Goal: Participate in discussion: Engage in conversation with other users on a specific topic

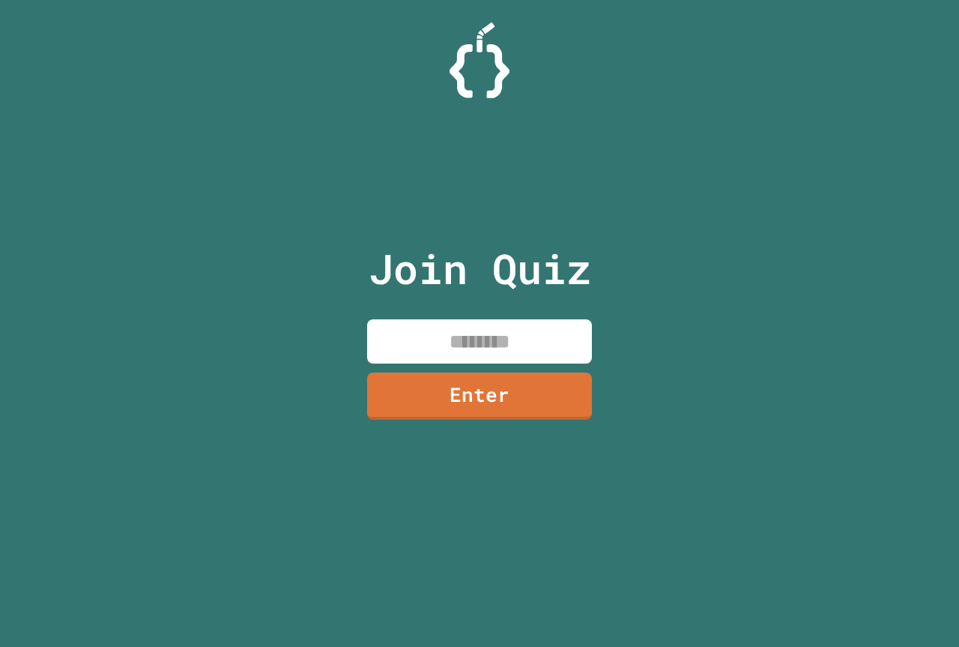
click at [499, 333] on input at bounding box center [479, 341] width 225 height 44
click at [505, 414] on link "Enter" at bounding box center [479, 396] width 226 height 48
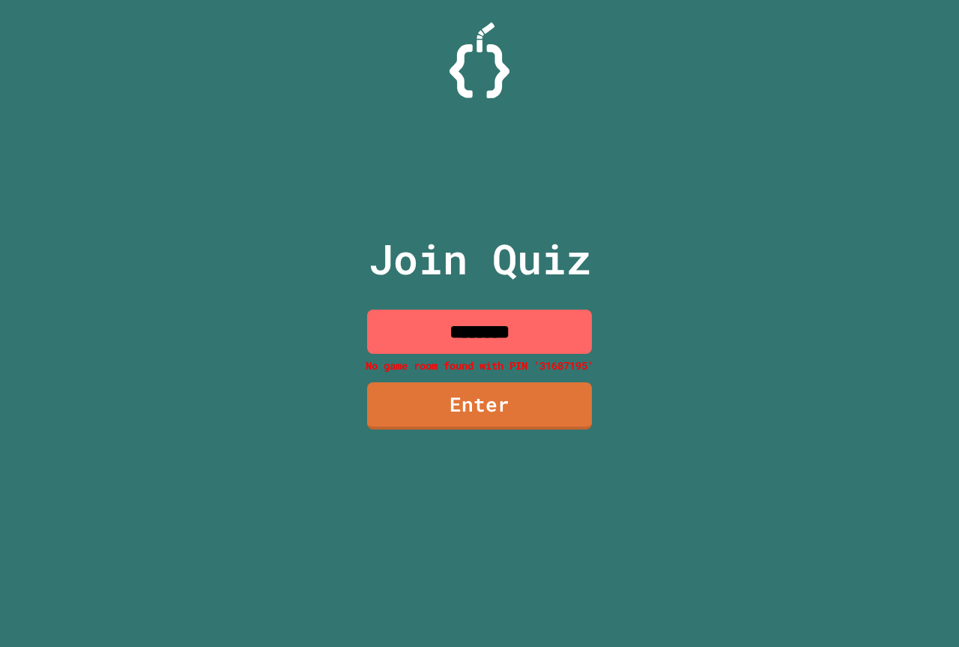
drag, startPoint x: 535, startPoint y: 338, endPoint x: 516, endPoint y: 335, distance: 19.7
click at [529, 336] on input "********" at bounding box center [479, 331] width 225 height 44
drag, startPoint x: 504, startPoint y: 335, endPoint x: 478, endPoint y: 341, distance: 26.2
click at [478, 341] on input "********" at bounding box center [479, 331] width 225 height 44
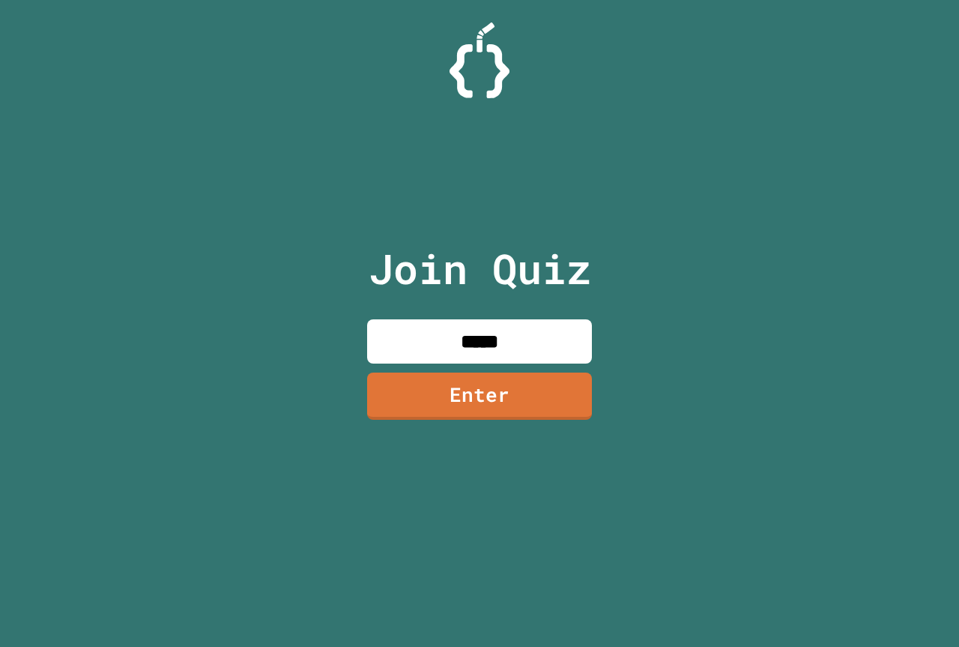
click at [562, 324] on input "*****" at bounding box center [479, 341] width 225 height 44
type input "********"
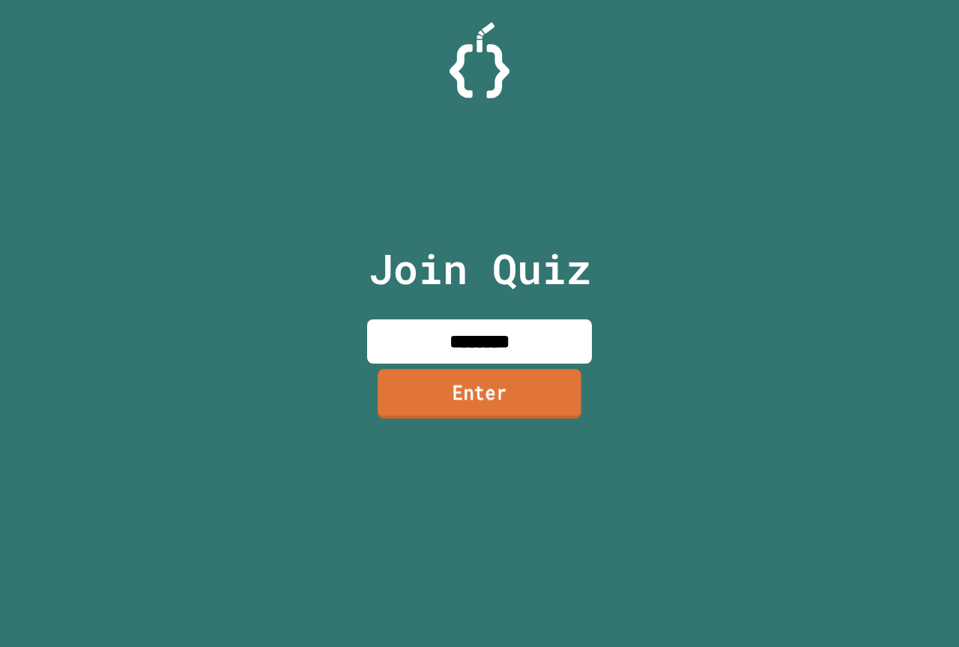
click at [543, 406] on link "Enter" at bounding box center [480, 393] width 204 height 49
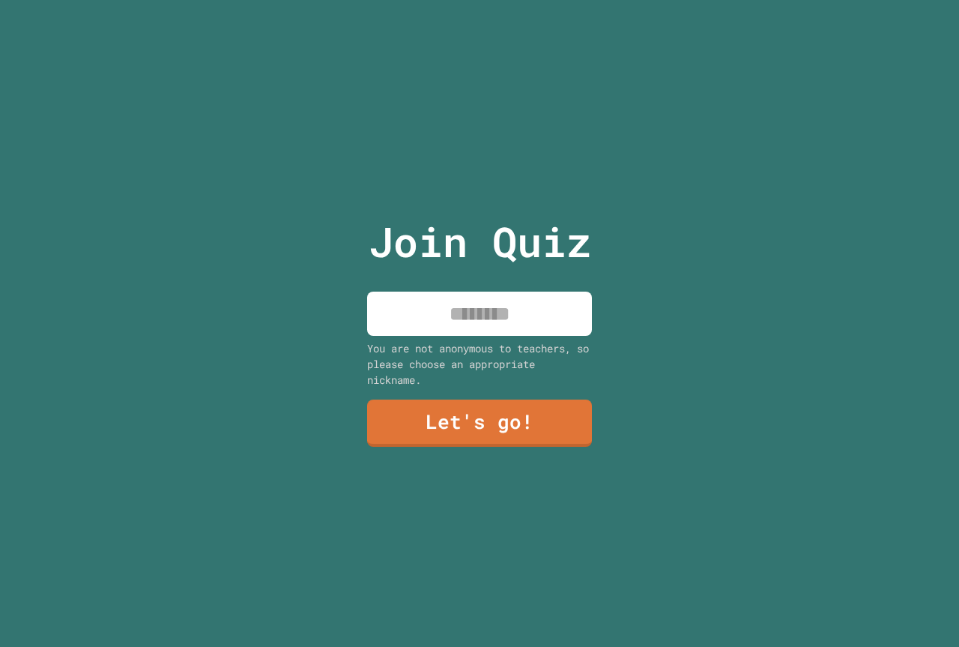
click at [495, 309] on input at bounding box center [479, 313] width 225 height 44
click at [426, 315] on input "********" at bounding box center [479, 313] width 225 height 44
type input "*********"
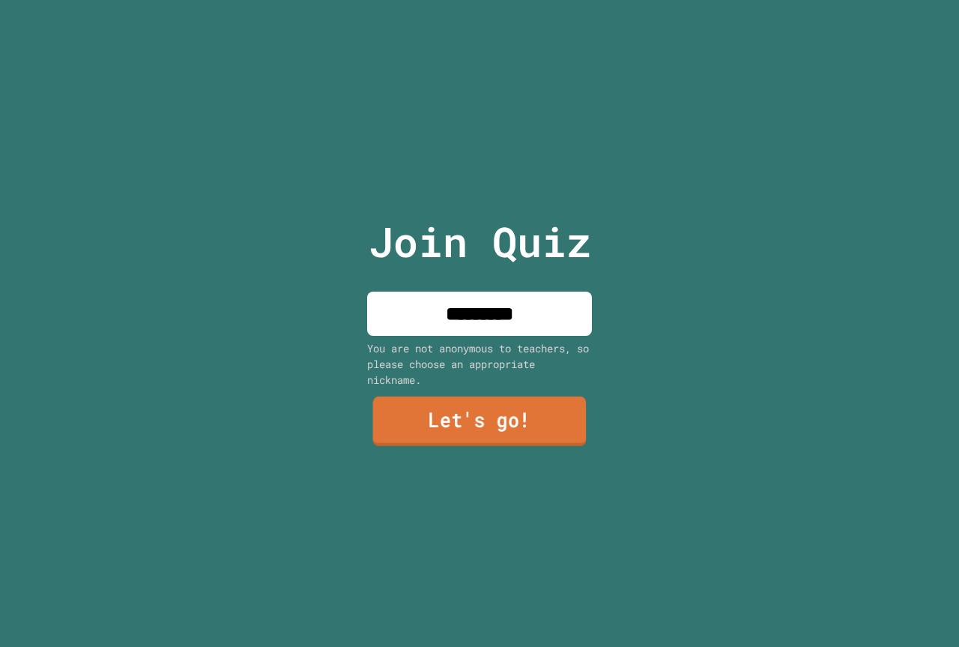
click at [486, 418] on link "Let's go!" at bounding box center [480, 420] width 214 height 49
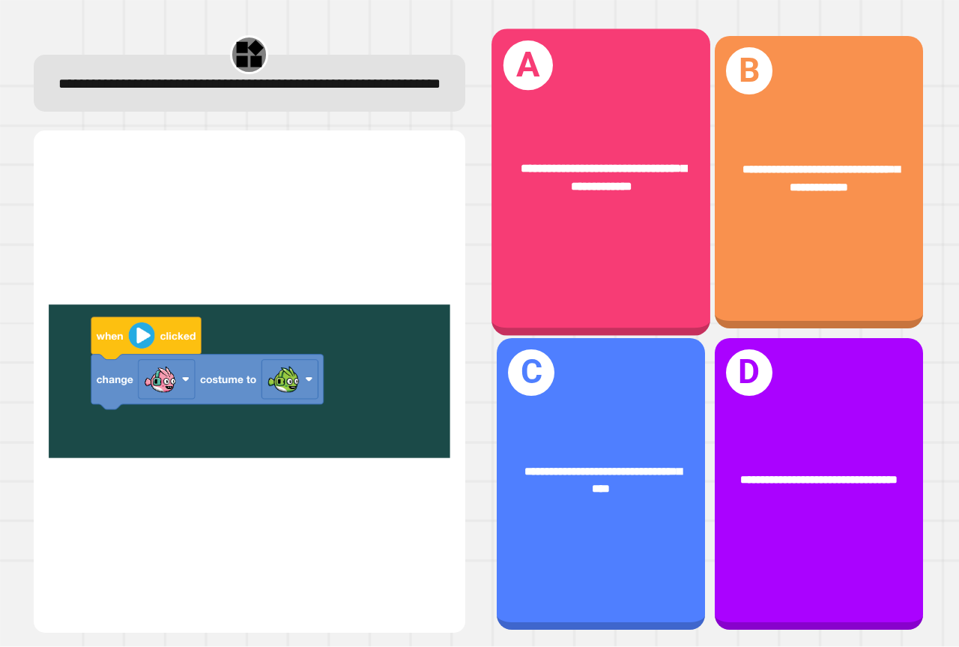
click at [587, 202] on div "**********" at bounding box center [601, 178] width 219 height 84
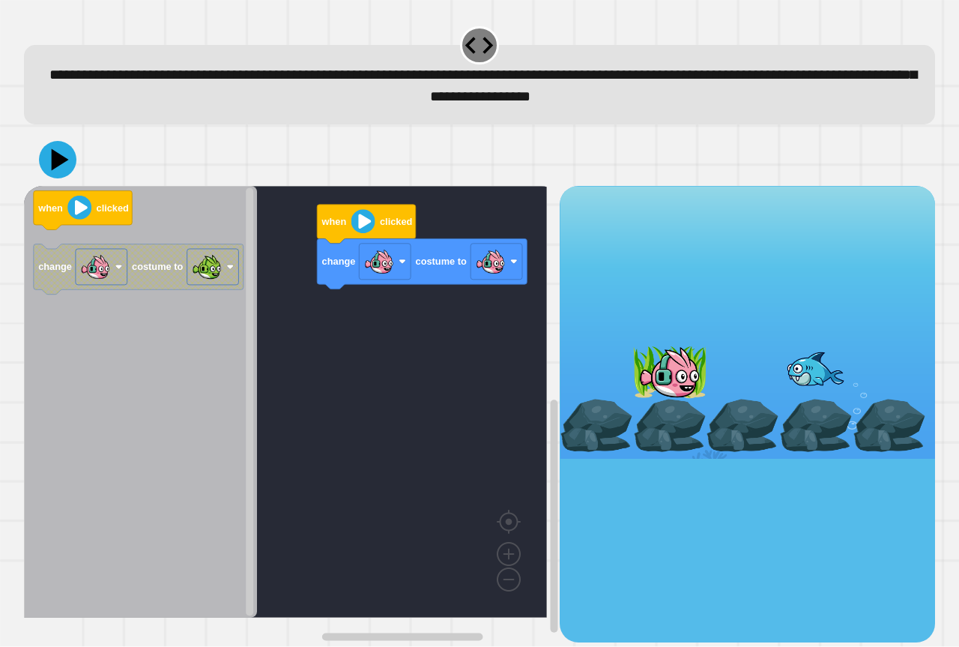
click at [369, 310] on div "change costume to when clicked when clicked change costume to" at bounding box center [292, 414] width 536 height 456
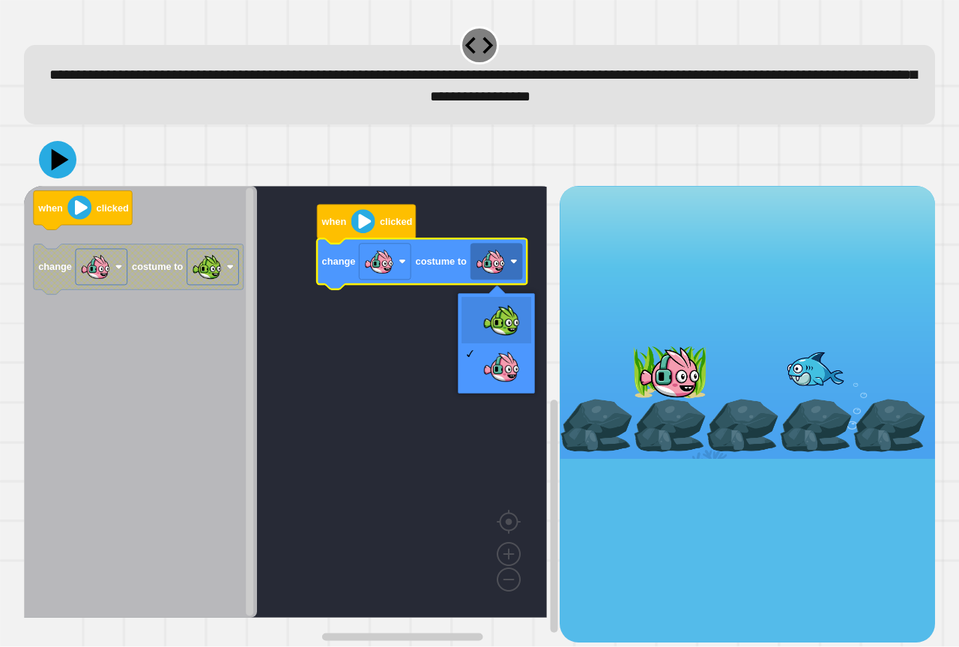
drag, startPoint x: 507, startPoint y: 315, endPoint x: 439, endPoint y: 270, distance: 81.1
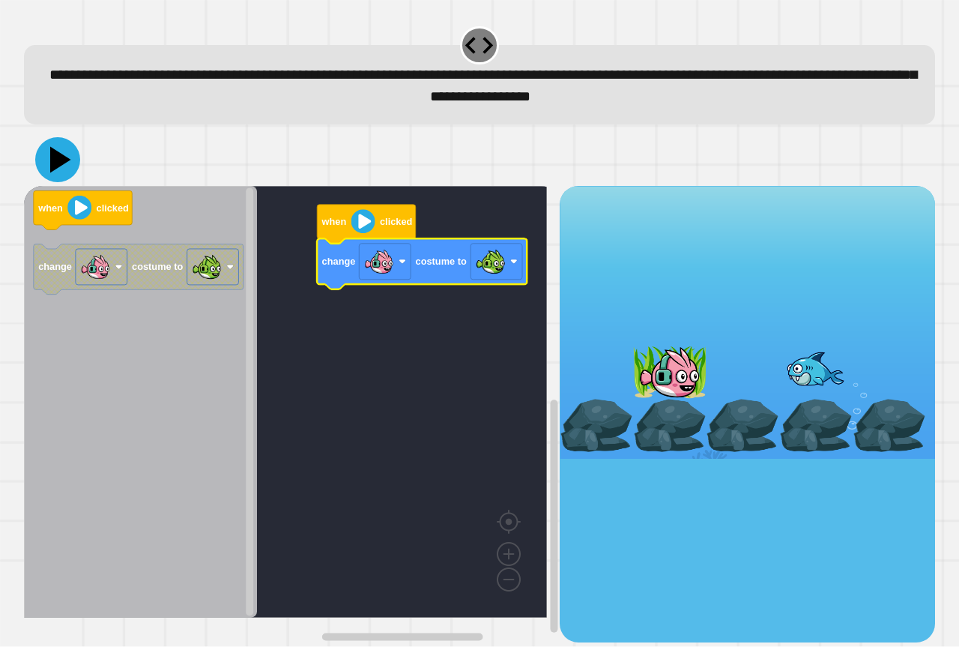
click at [57, 148] on icon at bounding box center [57, 159] width 45 height 45
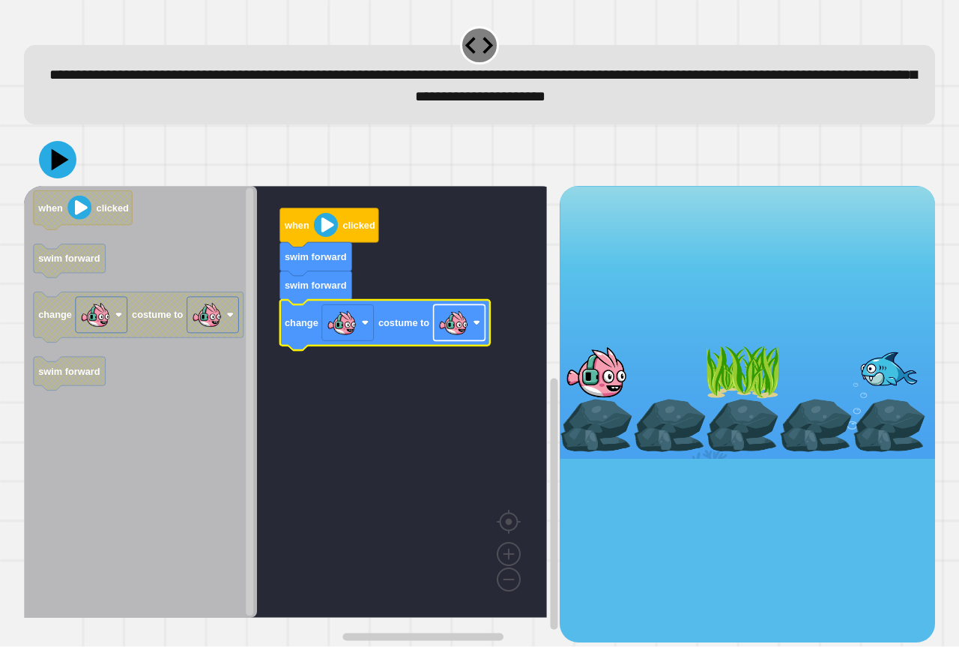
click at [465, 341] on rect "Blockly Workspace" at bounding box center [460, 323] width 52 height 36
click at [50, 172] on icon at bounding box center [57, 159] width 39 height 39
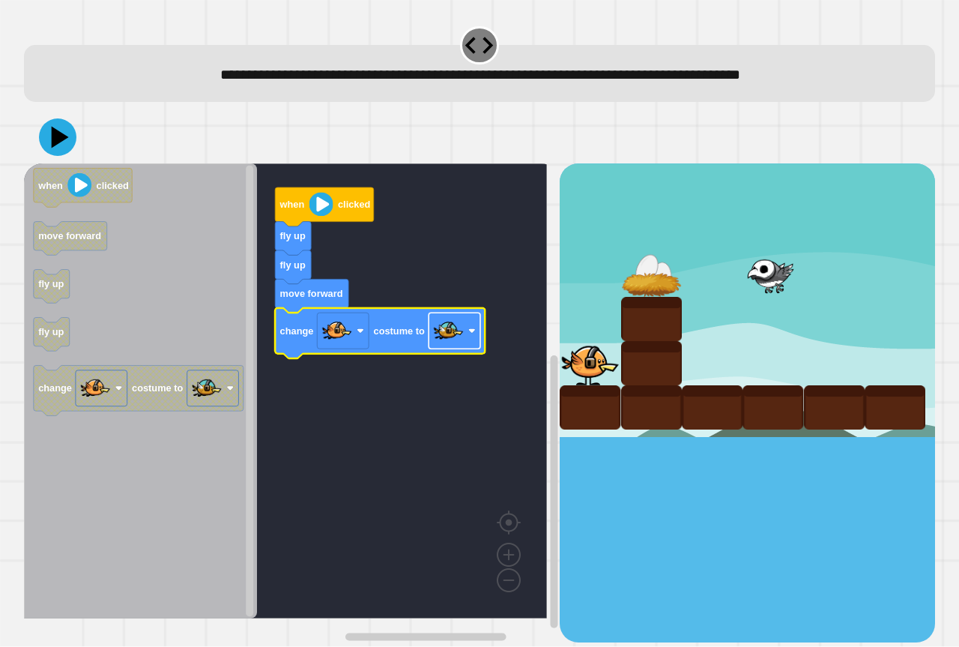
click at [473, 343] on rect "Blockly Workspace" at bounding box center [455, 331] width 52 height 36
click at [462, 341] on image "Blockly Workspace" at bounding box center [449, 331] width 30 height 30
click at [47, 144] on icon at bounding box center [57, 137] width 45 height 45
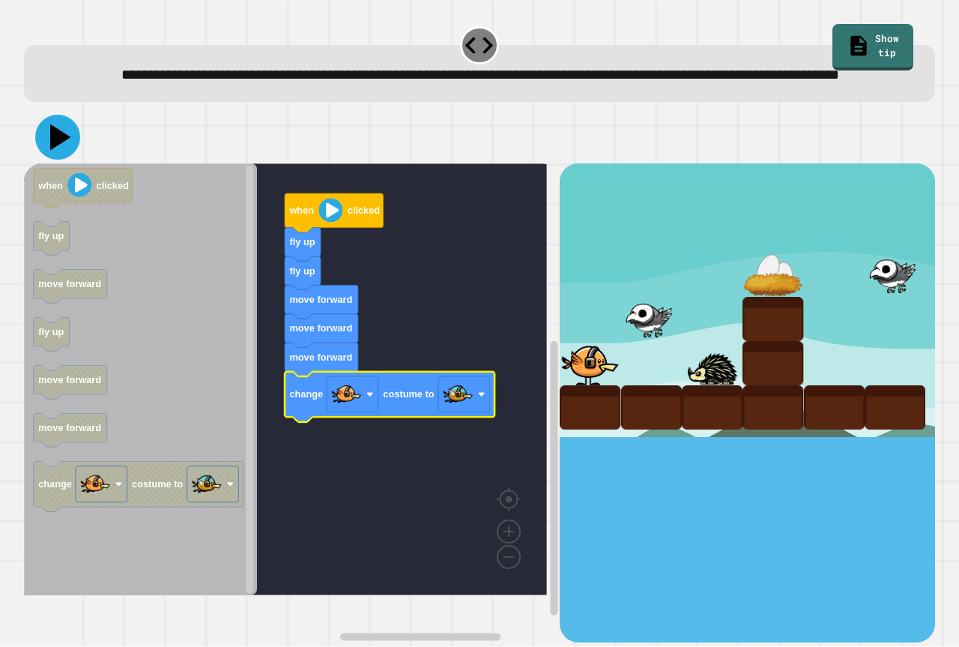
click at [64, 160] on icon at bounding box center [57, 137] width 45 height 45
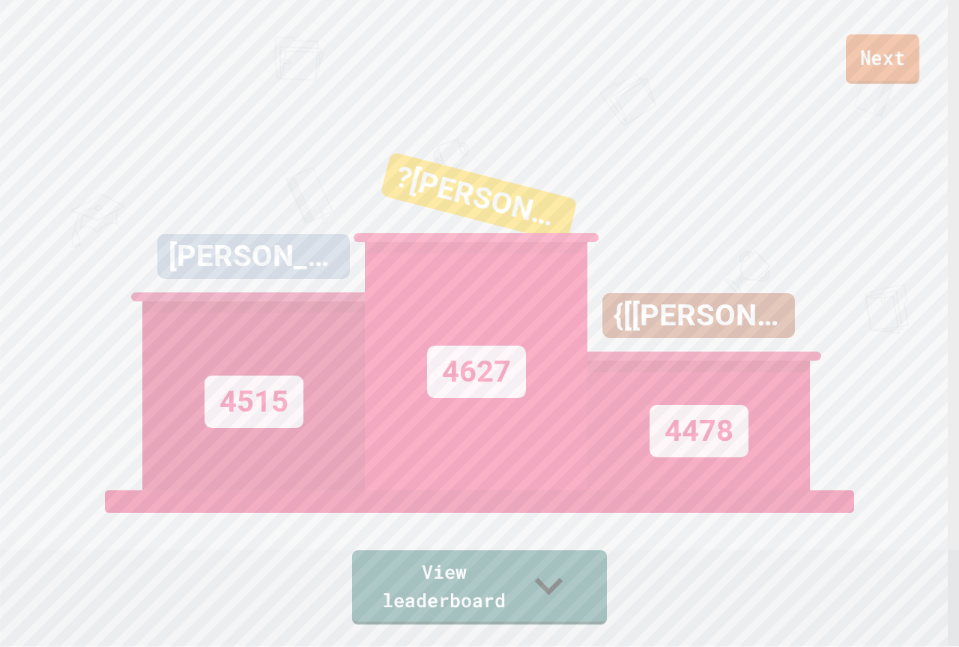
click at [892, 79] on link "Next" at bounding box center [882, 58] width 73 height 49
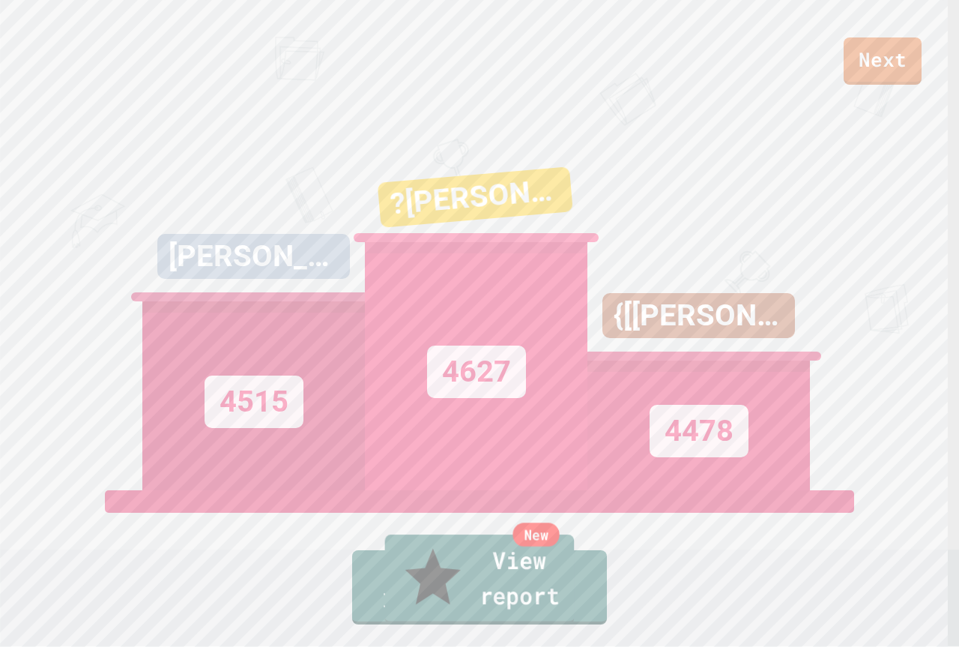
click at [501, 607] on link "New View report" at bounding box center [480, 579] width 190 height 90
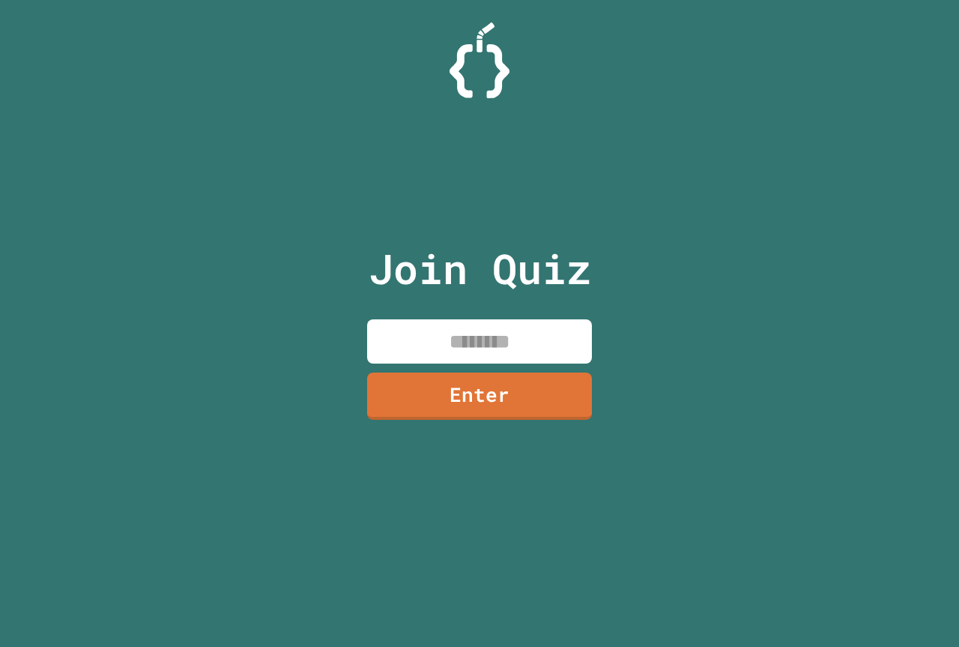
click at [578, 333] on input at bounding box center [479, 341] width 225 height 44
type input "********"
click at [533, 396] on link "Enter" at bounding box center [480, 394] width 229 height 49
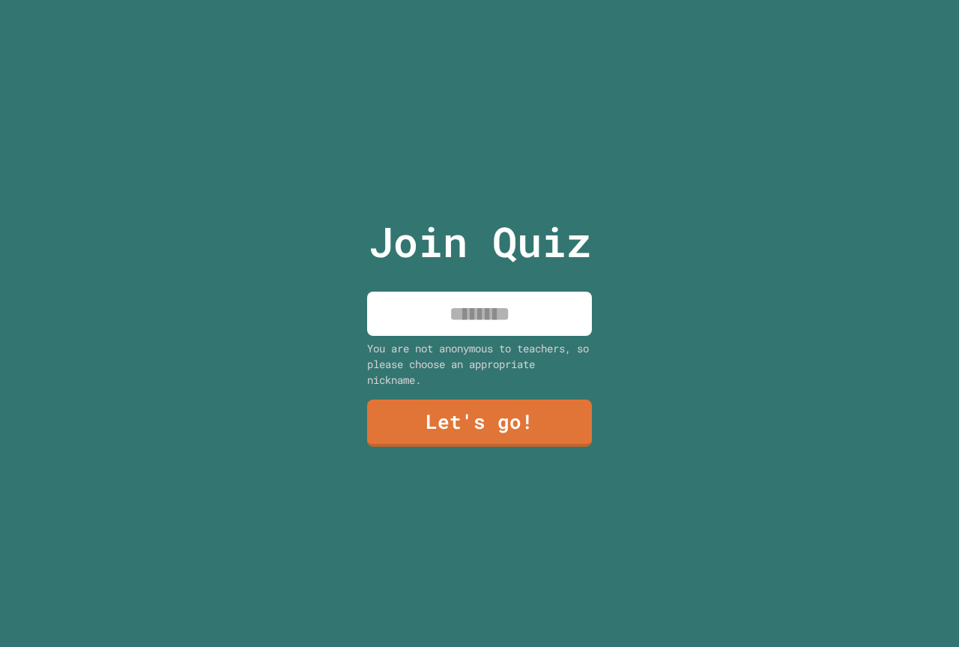
click at [542, 327] on input at bounding box center [479, 313] width 225 height 44
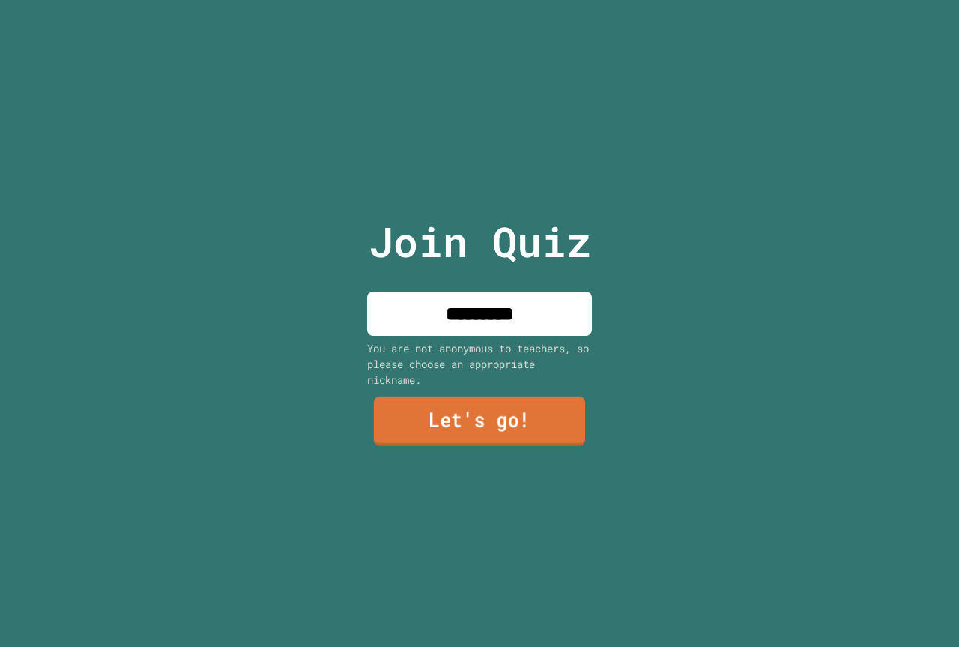
type input "*********"
click at [514, 399] on link "Let's go!" at bounding box center [479, 420] width 211 height 49
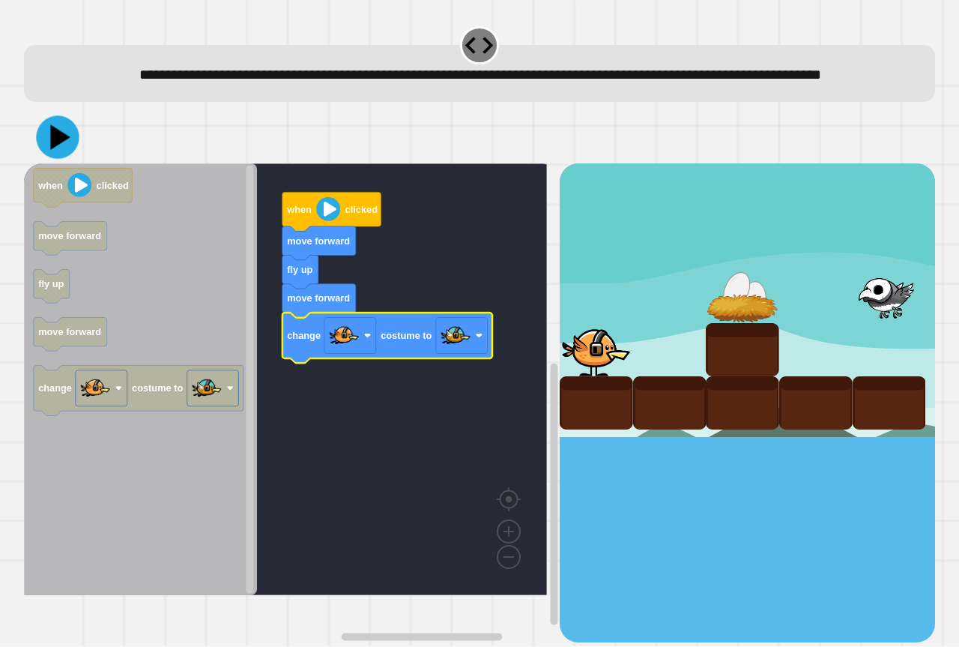
click at [61, 157] on icon at bounding box center [57, 137] width 43 height 43
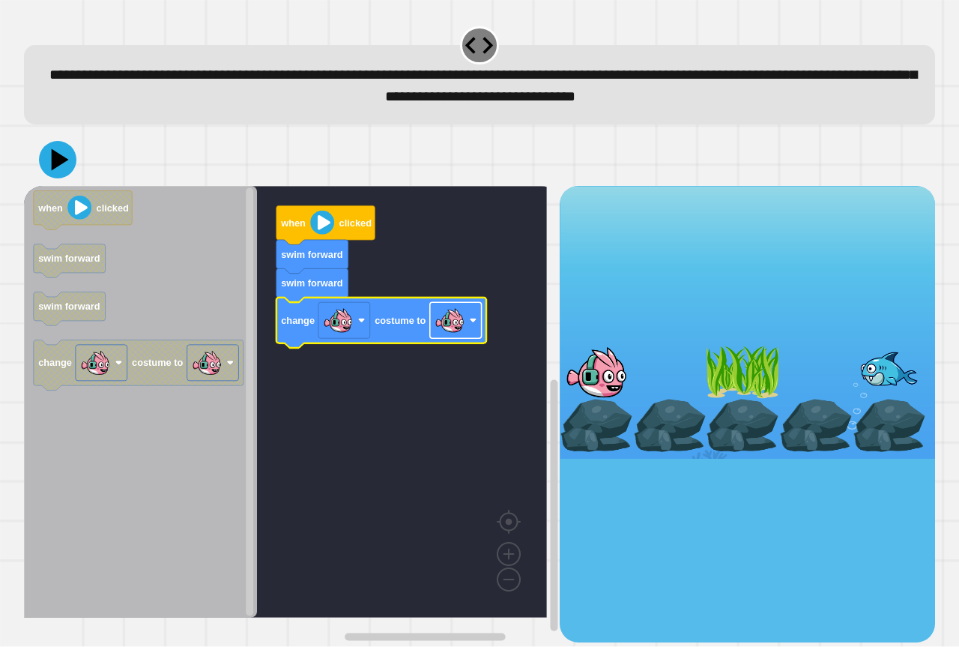
click at [472, 339] on rect "Blockly Workspace" at bounding box center [456, 321] width 52 height 36
drag, startPoint x: 37, startPoint y: 153, endPoint x: 53, endPoint y: 152, distance: 16.5
click at [41, 153] on div at bounding box center [479, 159] width 911 height 52
click at [54, 152] on icon at bounding box center [57, 159] width 45 height 45
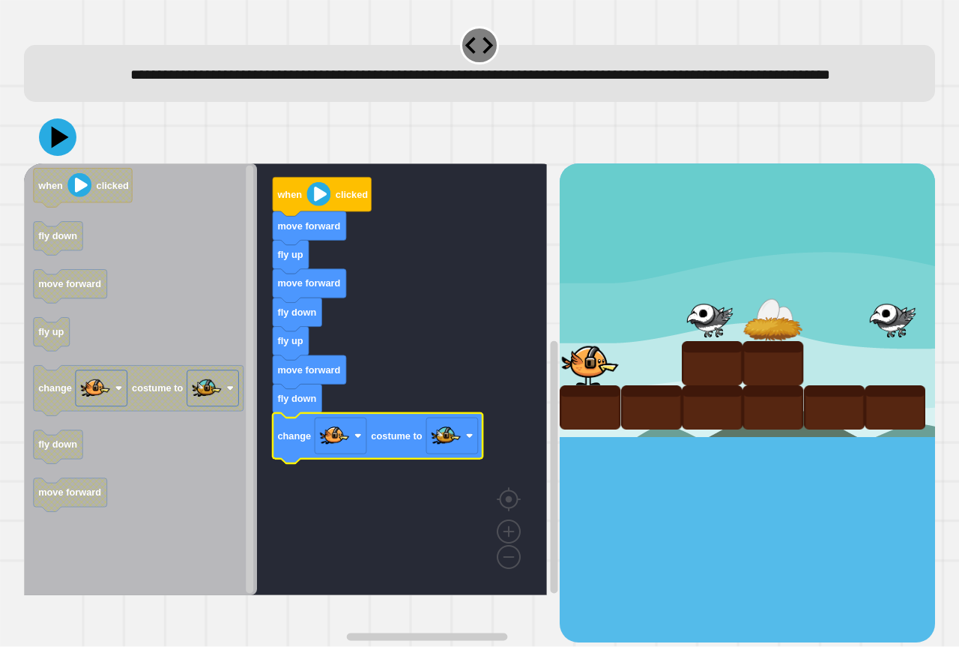
click at [46, 154] on icon at bounding box center [57, 136] width 37 height 37
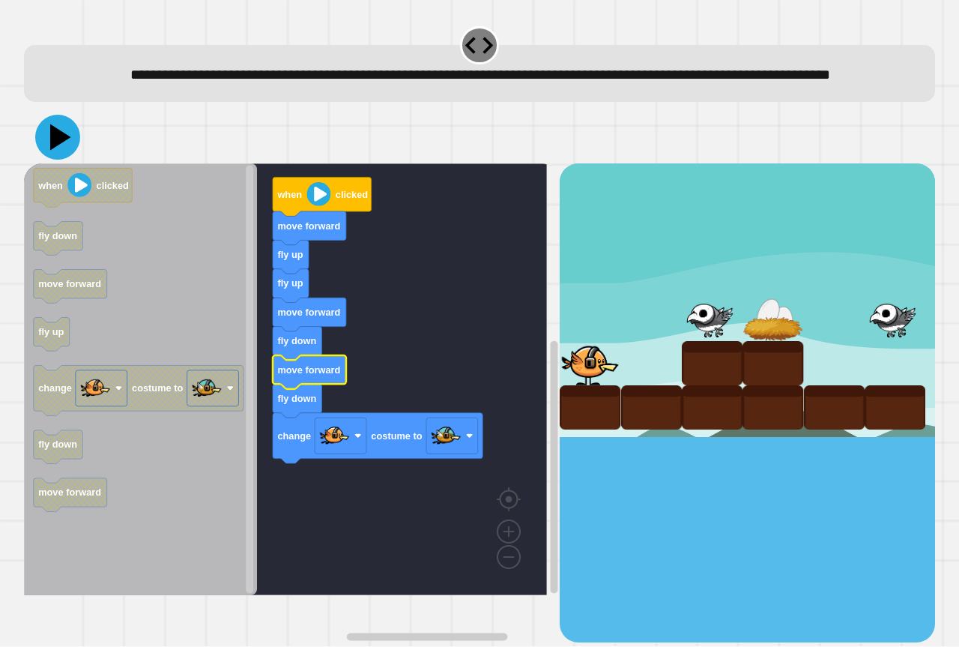
click at [52, 160] on icon at bounding box center [57, 137] width 45 height 45
click at [59, 151] on icon at bounding box center [57, 137] width 45 height 45
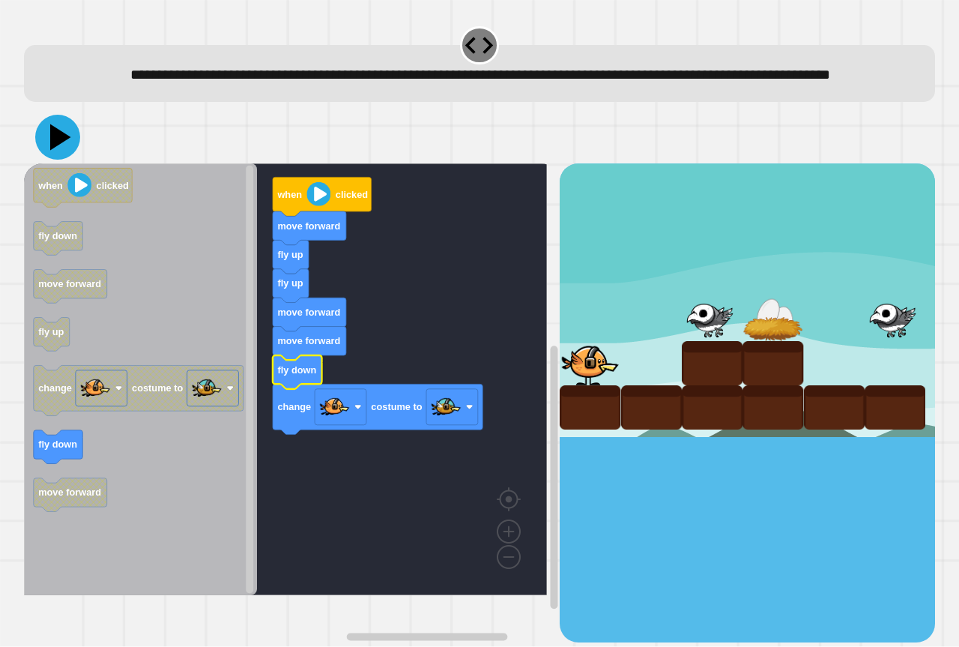
click at [65, 160] on icon at bounding box center [57, 137] width 45 height 45
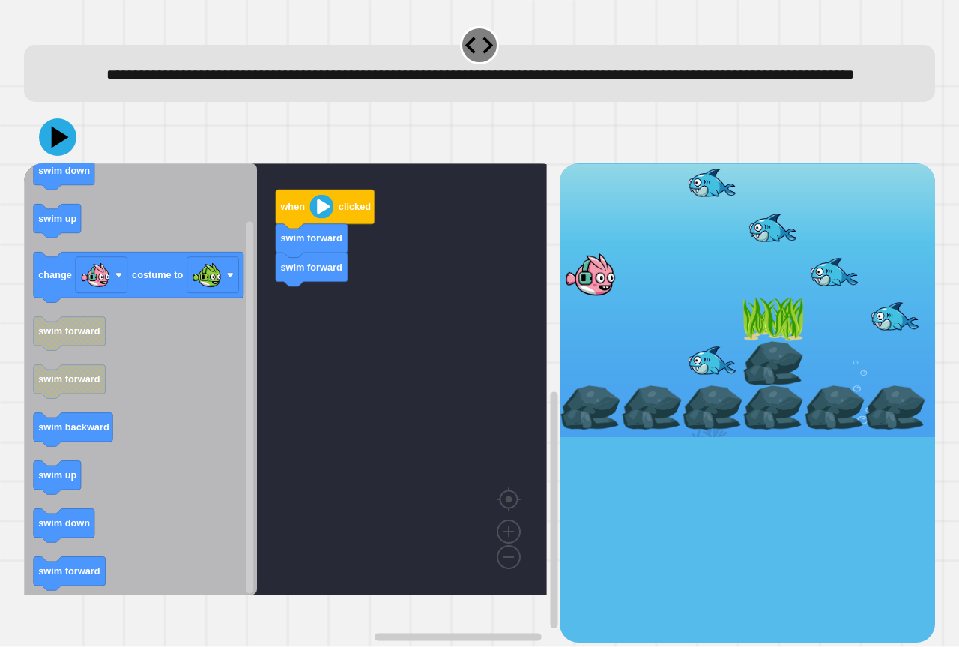
click at [283, 381] on div "when clicked swim forward swim forward when clicked swim down swim up change co…" at bounding box center [292, 402] width 536 height 478
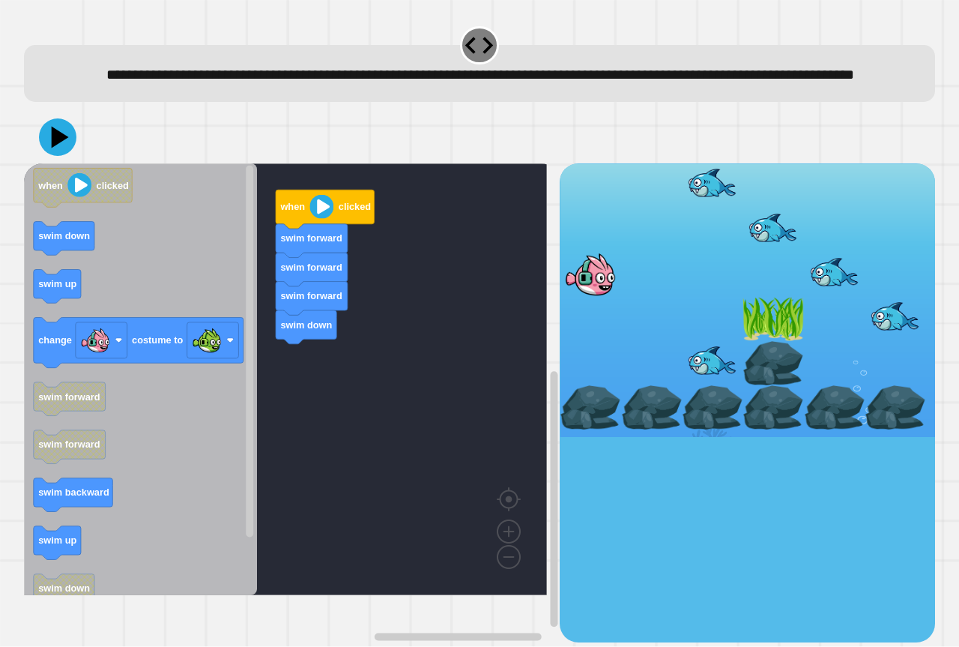
click at [350, 379] on div "when clicked swim forward swim forward swim forward swim down when clicked swim…" at bounding box center [292, 402] width 536 height 478
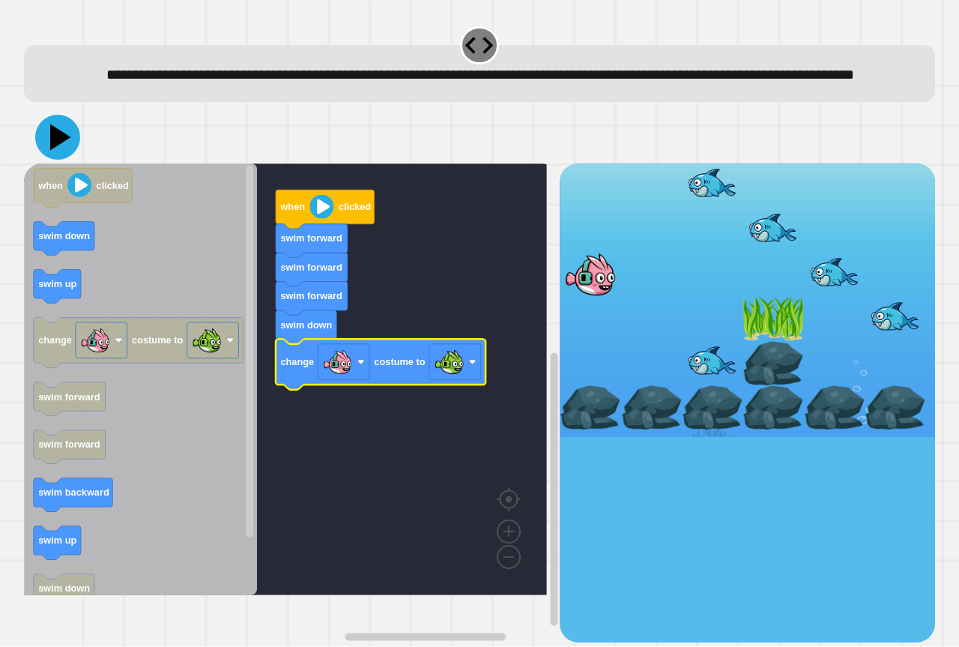
click at [71, 160] on icon at bounding box center [57, 137] width 45 height 45
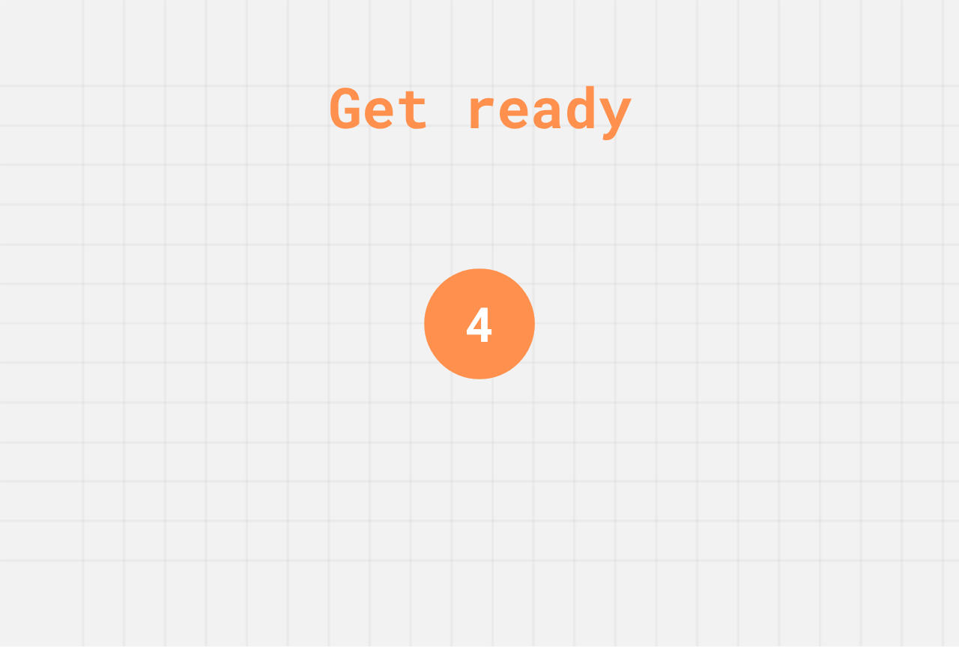
click at [485, 314] on div "4" at bounding box center [479, 323] width 111 height 111
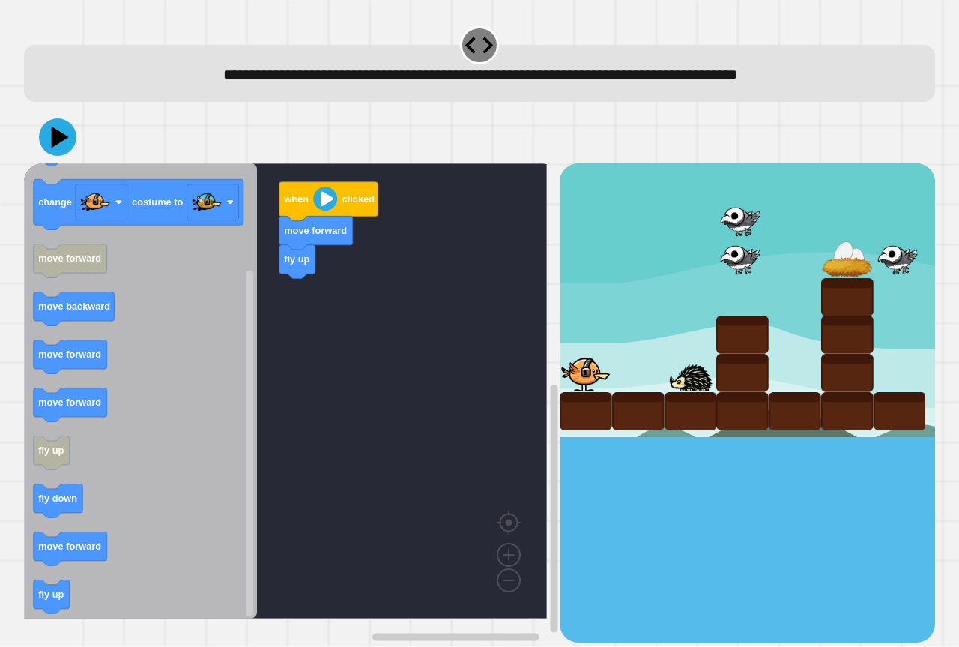
click at [223, 408] on icon "when clicked fly up move forward change costume to move forward move backward m…" at bounding box center [140, 390] width 233 height 455
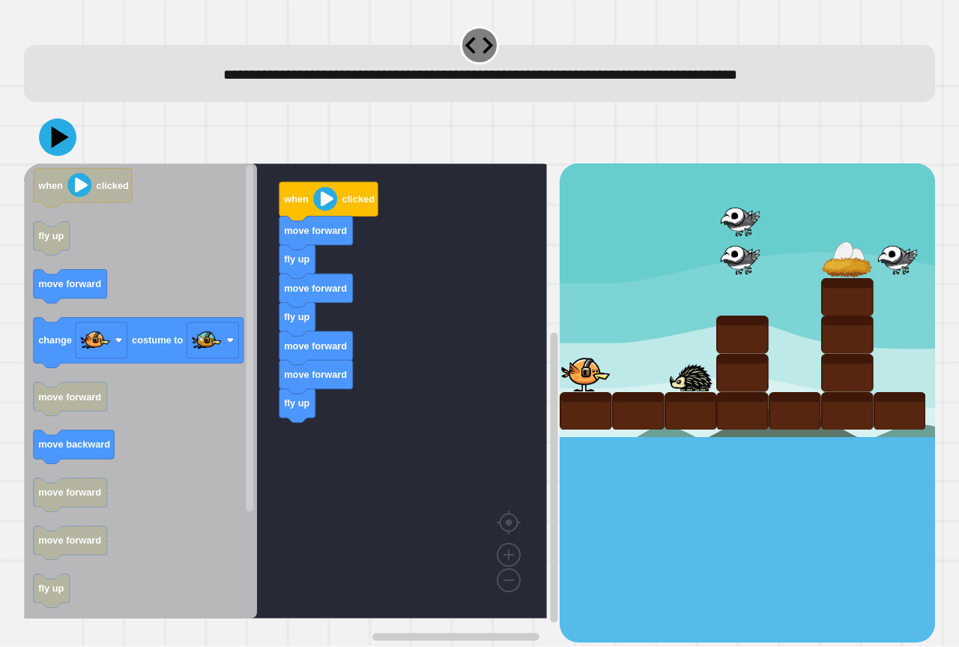
click at [263, 411] on div "when clicked move forward fly up move forward fly up move forward move forward …" at bounding box center [292, 402] width 536 height 478
click at [52, 305] on icon "Blockly Workspace" at bounding box center [140, 390] width 233 height 455
click at [255, 438] on div "when clicked move forward fly up move forward fly up move forward move forward …" at bounding box center [292, 402] width 536 height 478
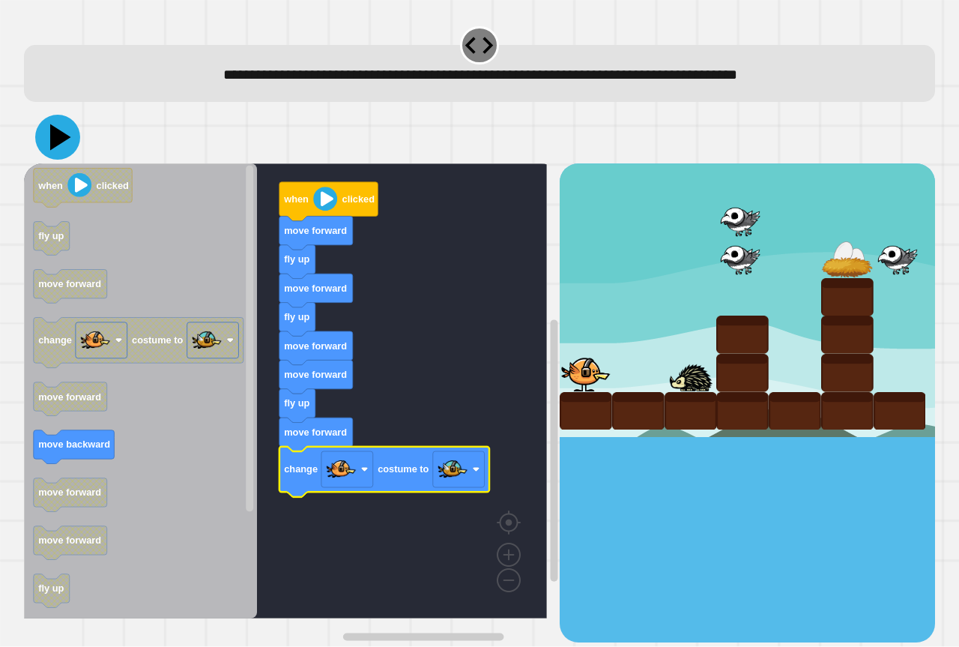
click at [45, 124] on icon at bounding box center [57, 137] width 45 height 45
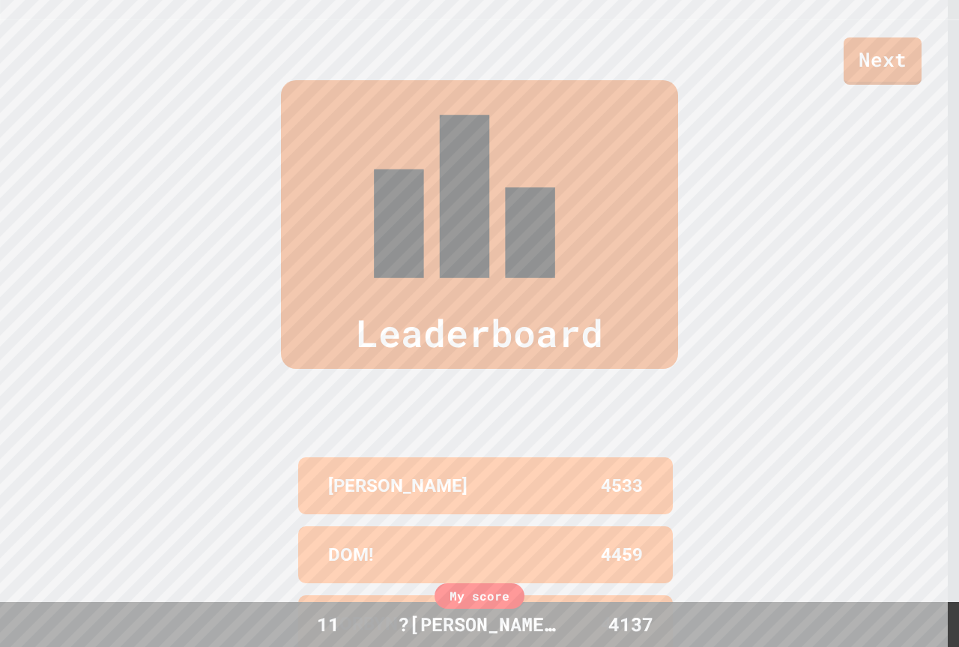
scroll to position [653, 0]
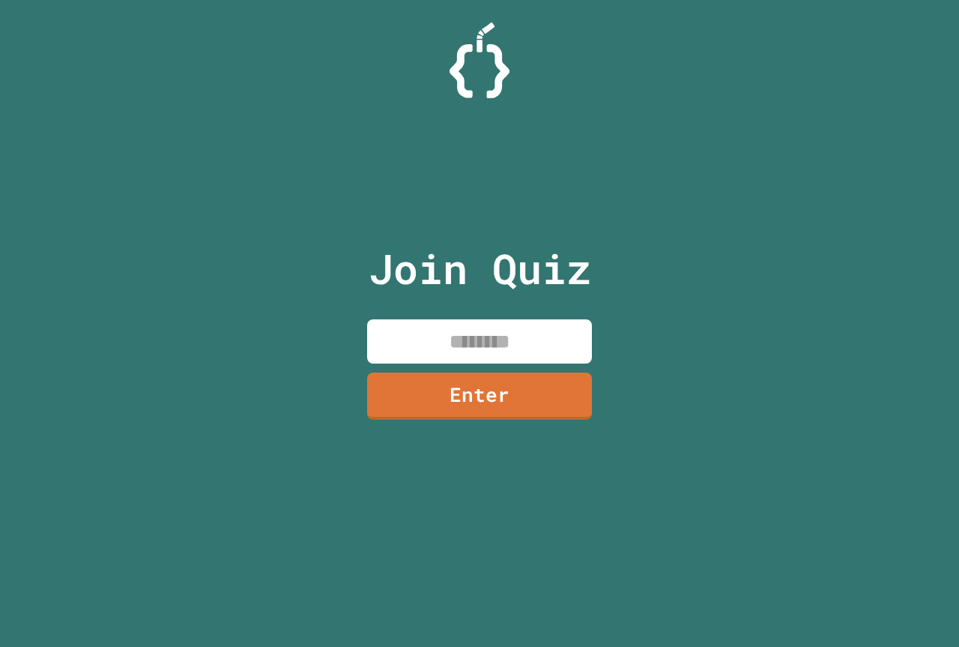
click at [535, 340] on input at bounding box center [479, 341] width 225 height 44
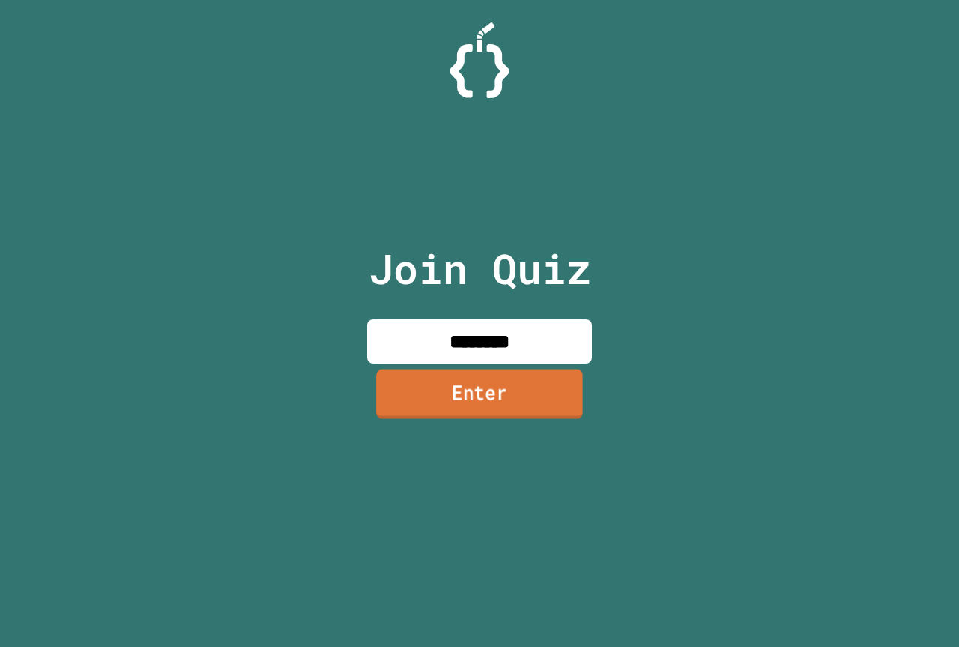
type input "********"
click at [575, 381] on link "Enter" at bounding box center [479, 393] width 207 height 49
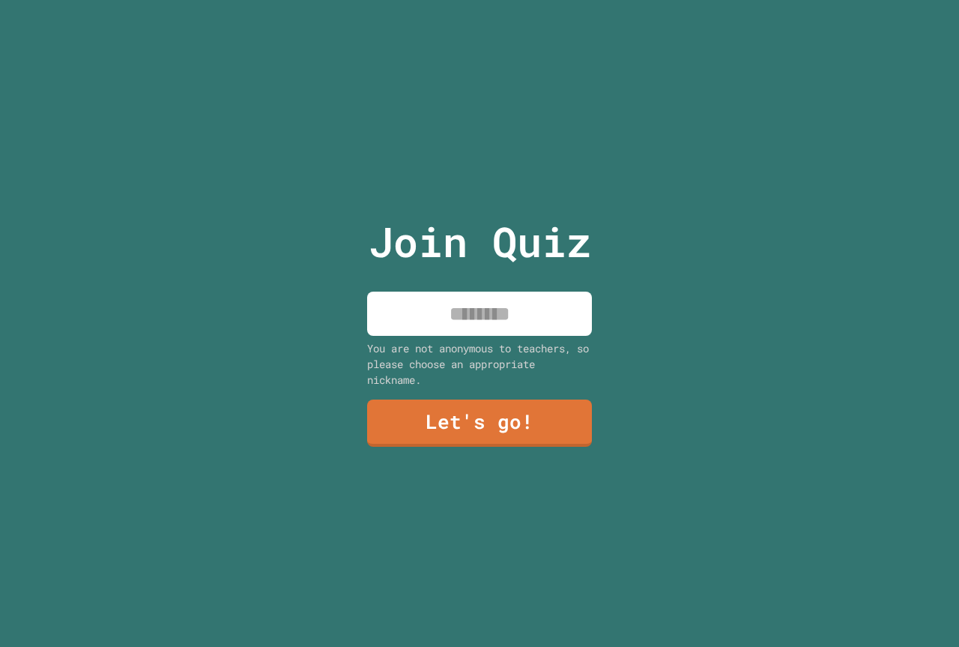
drag, startPoint x: 487, startPoint y: 297, endPoint x: 495, endPoint y: 288, distance: 12.2
click at [494, 291] on input at bounding box center [479, 313] width 225 height 44
type input "*"
type input "**********"
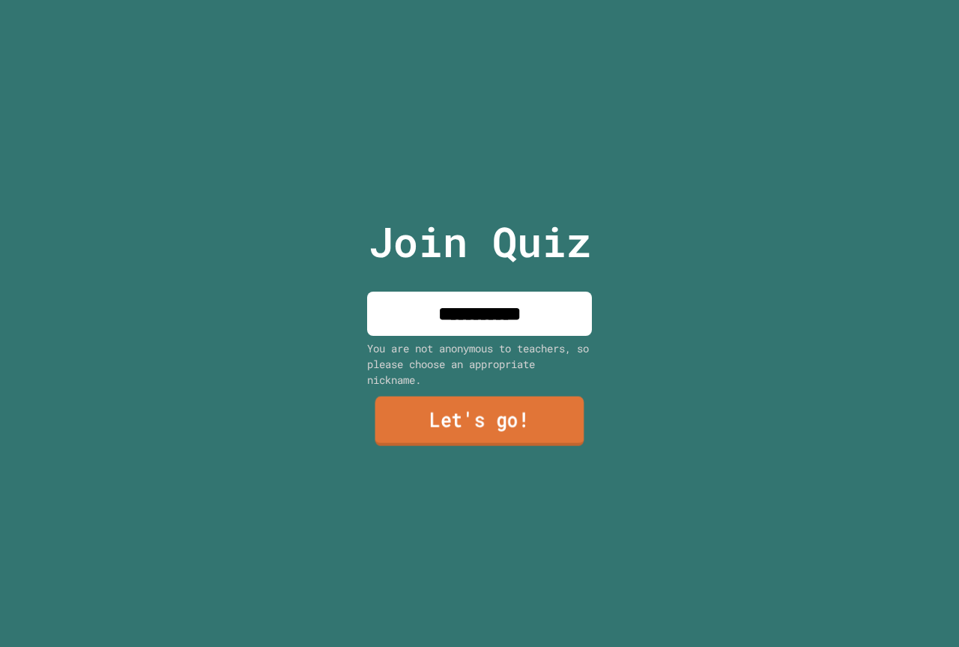
click at [467, 440] on link "Let's go!" at bounding box center [479, 420] width 209 height 49
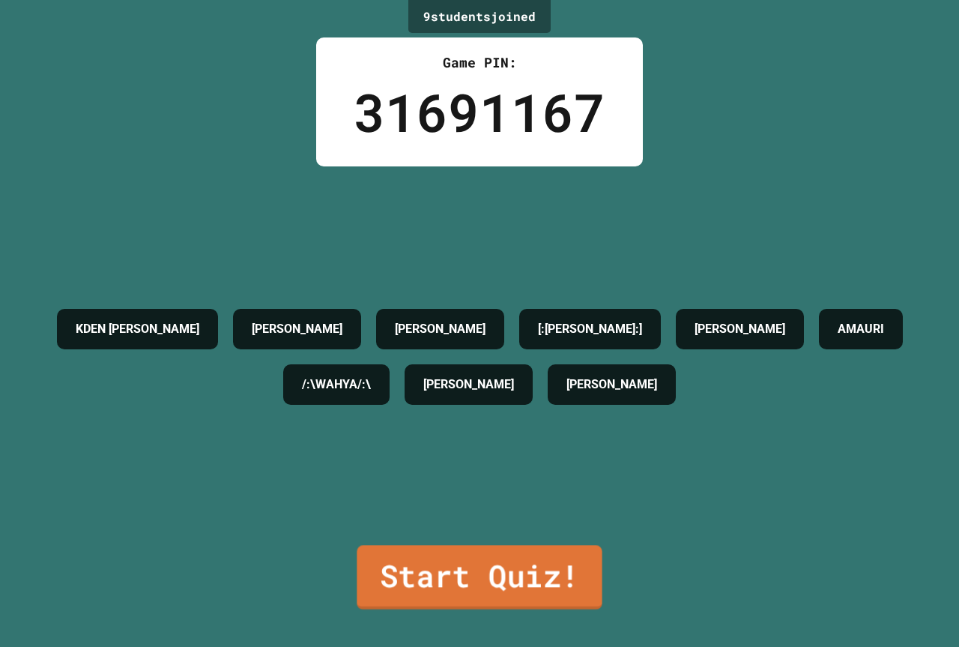
click at [543, 570] on link "Start Quiz!" at bounding box center [479, 577] width 245 height 64
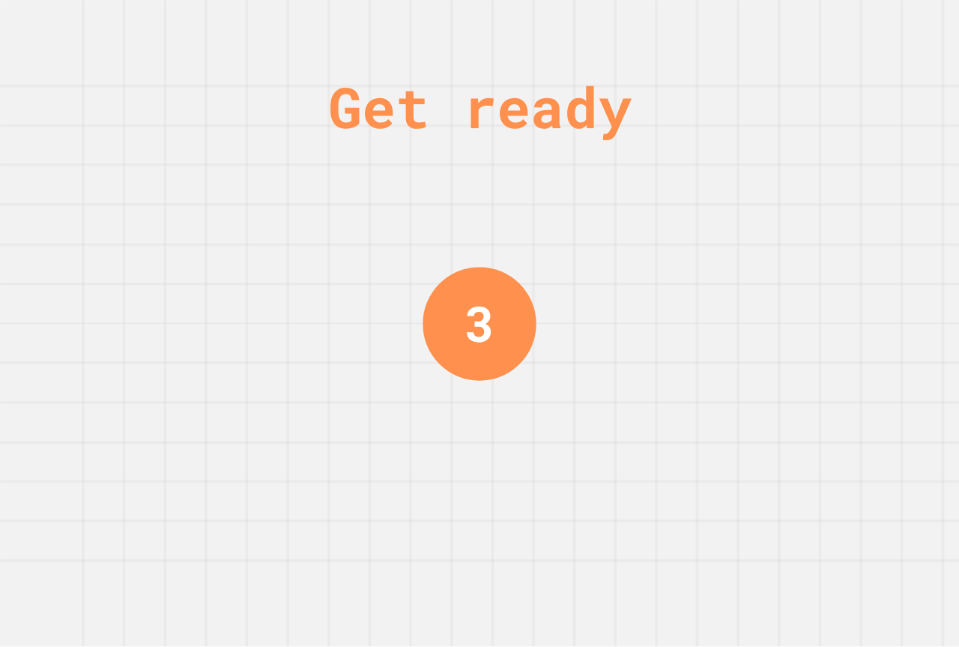
drag, startPoint x: 477, startPoint y: 344, endPoint x: 434, endPoint y: 351, distance: 43.2
click at [451, 351] on div "3" at bounding box center [480, 324] width 114 height 114
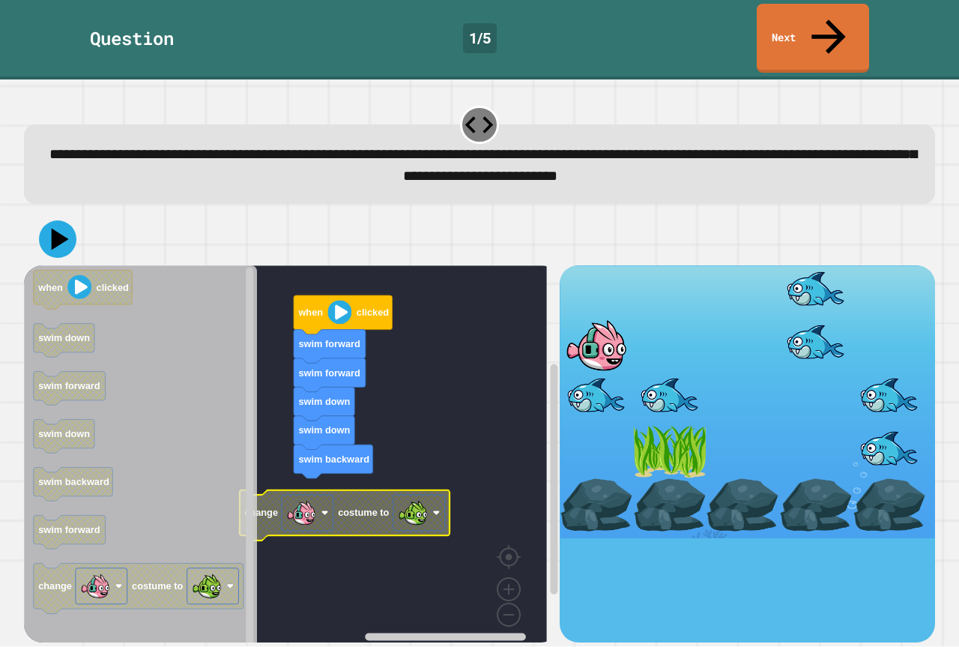
click at [370, 449] on rect "Blockly Workspace" at bounding box center [285, 458] width 523 height 387
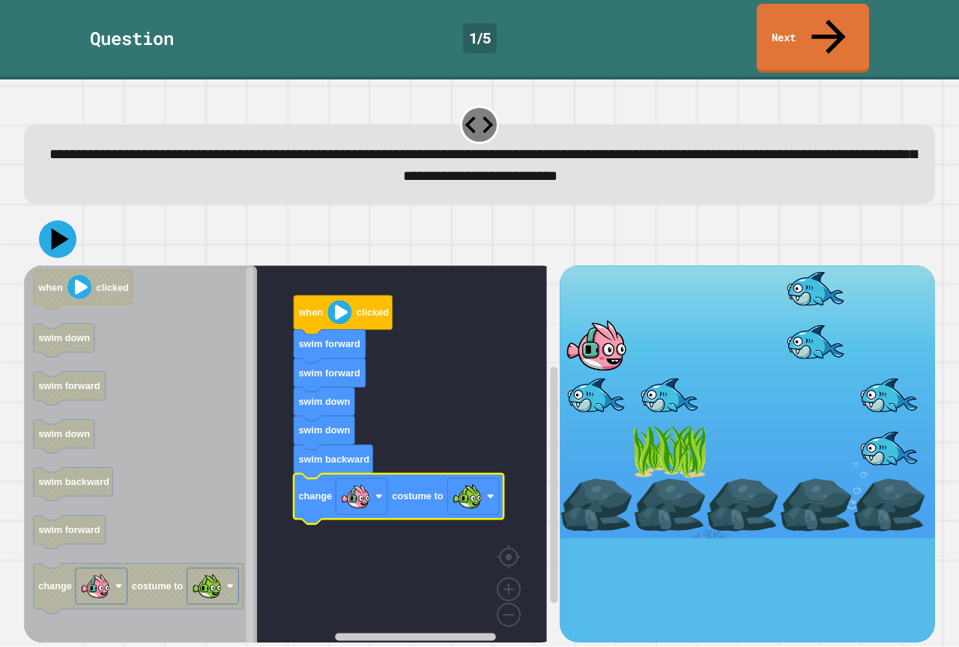
click at [49, 220] on icon at bounding box center [57, 238] width 37 height 37
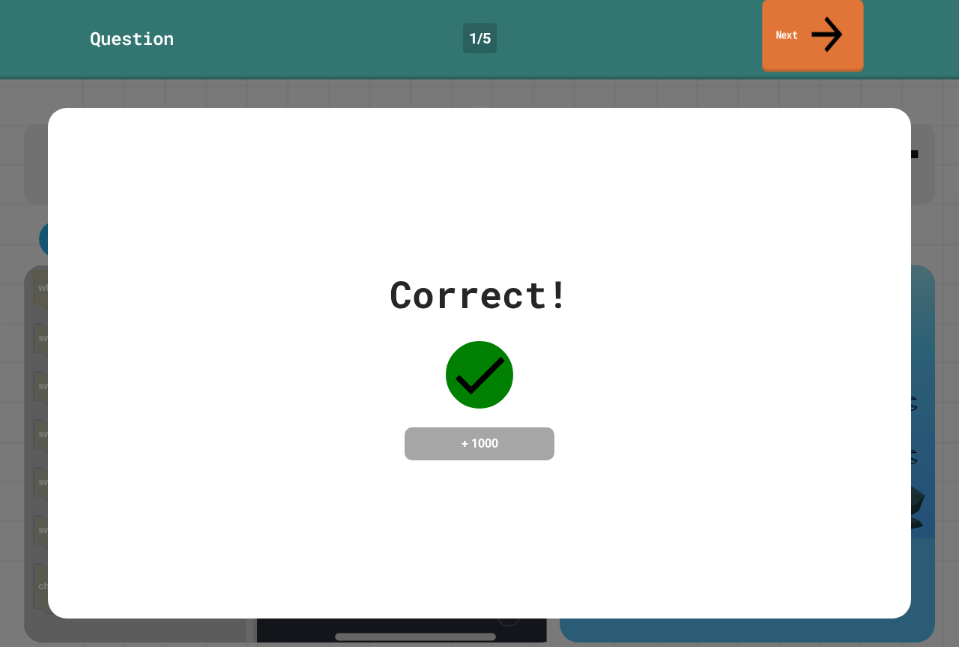
click at [815, 22] on link "Next" at bounding box center [812, 36] width 101 height 73
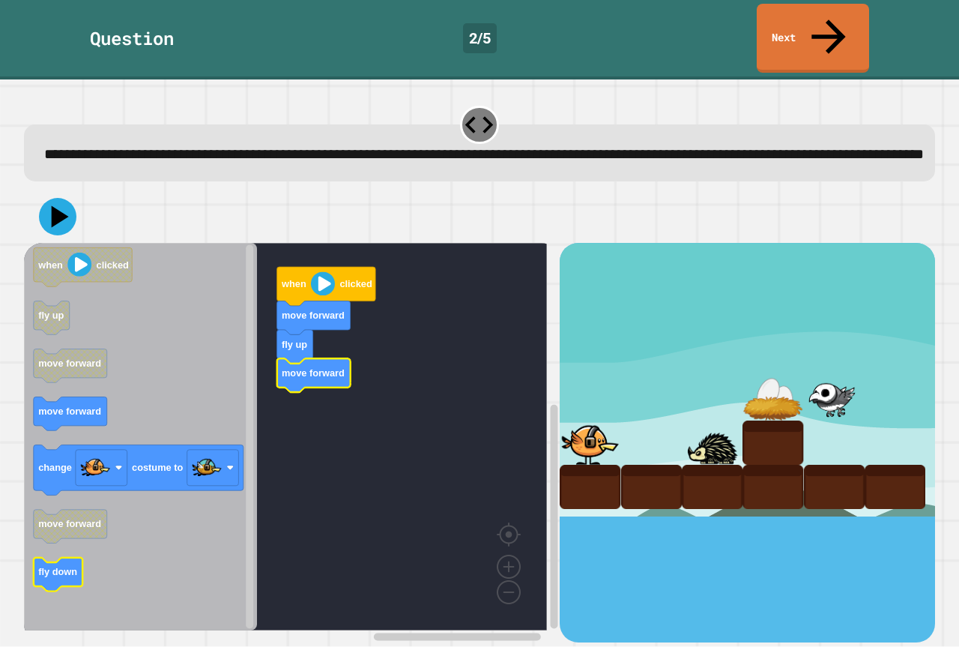
click at [62, 558] on icon "Blockly Workspace" at bounding box center [58, 575] width 49 height 34
click at [114, 300] on icon "when clicked fly up move forward move forward change costume to move forward fl…" at bounding box center [140, 436] width 233 height 387
click at [55, 310] on text "fly up" at bounding box center [50, 315] width 25 height 11
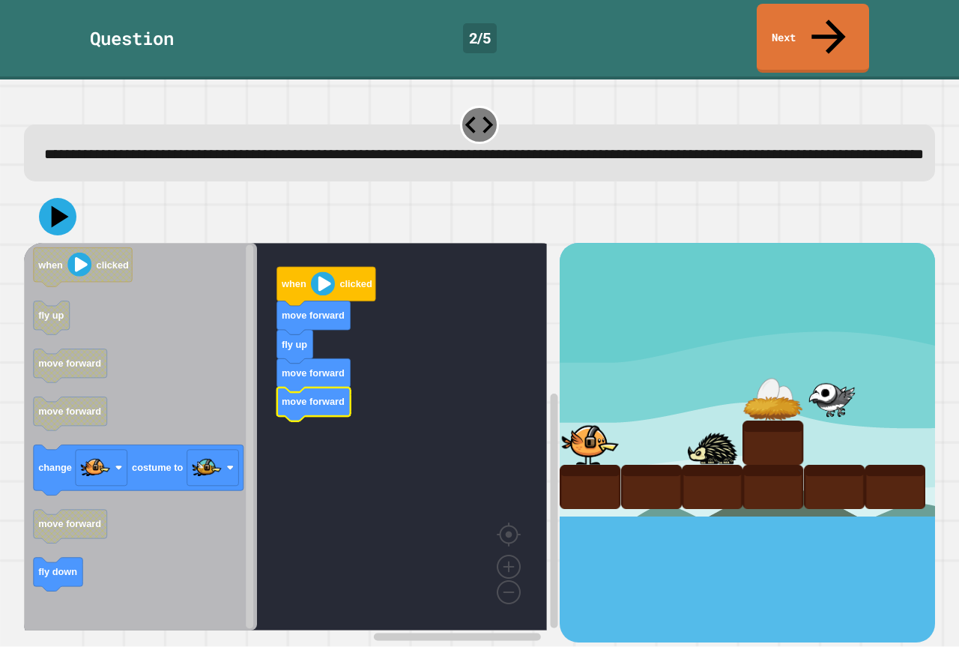
drag, startPoint x: 64, startPoint y: 199, endPoint x: 158, endPoint y: 369, distance: 194.2
click at [158, 363] on div "when clicked move forward fly up move forward move forward when clicked fly up …" at bounding box center [479, 415] width 911 height 451
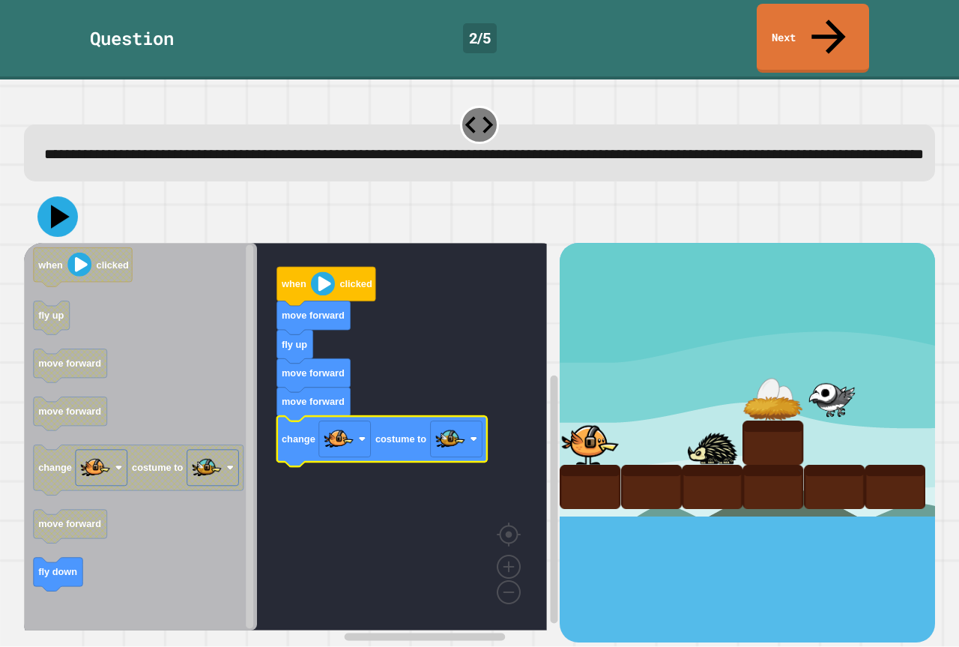
click at [43, 196] on icon at bounding box center [57, 216] width 40 height 40
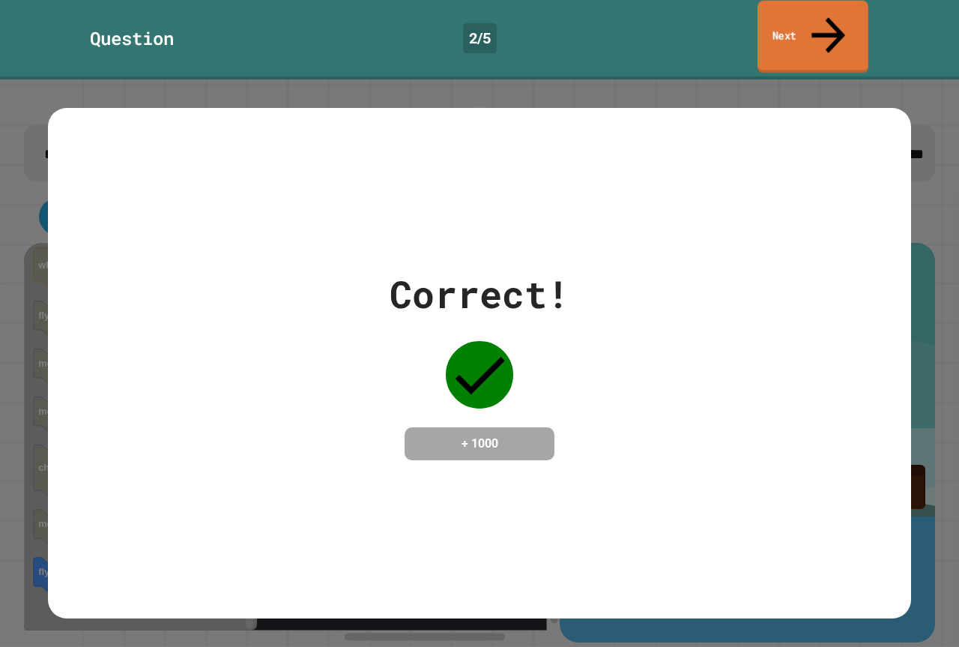
click at [810, 14] on link "Next" at bounding box center [813, 37] width 111 height 73
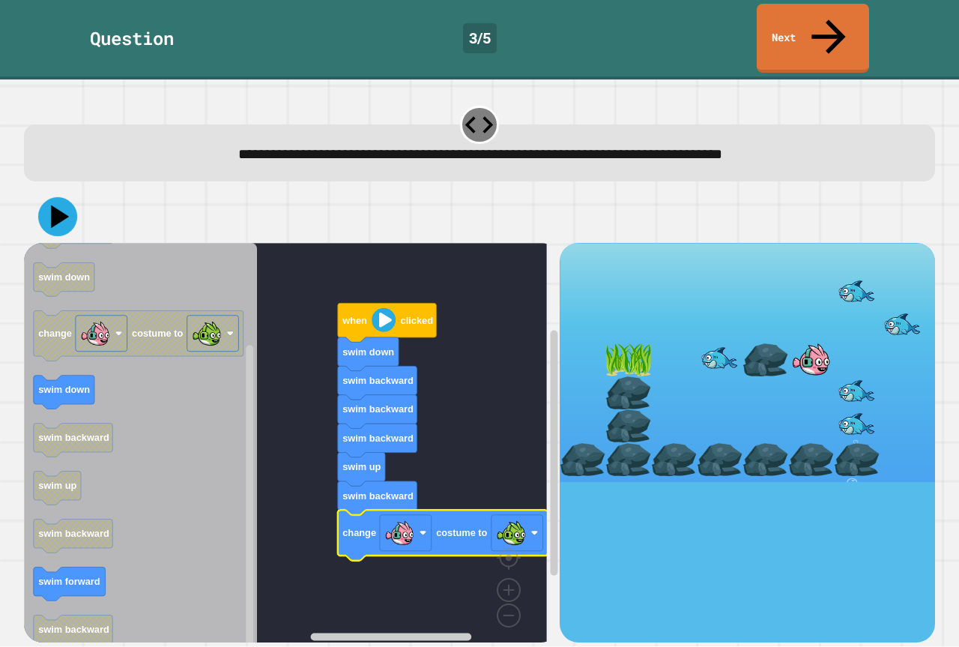
click at [71, 197] on icon at bounding box center [57, 216] width 39 height 39
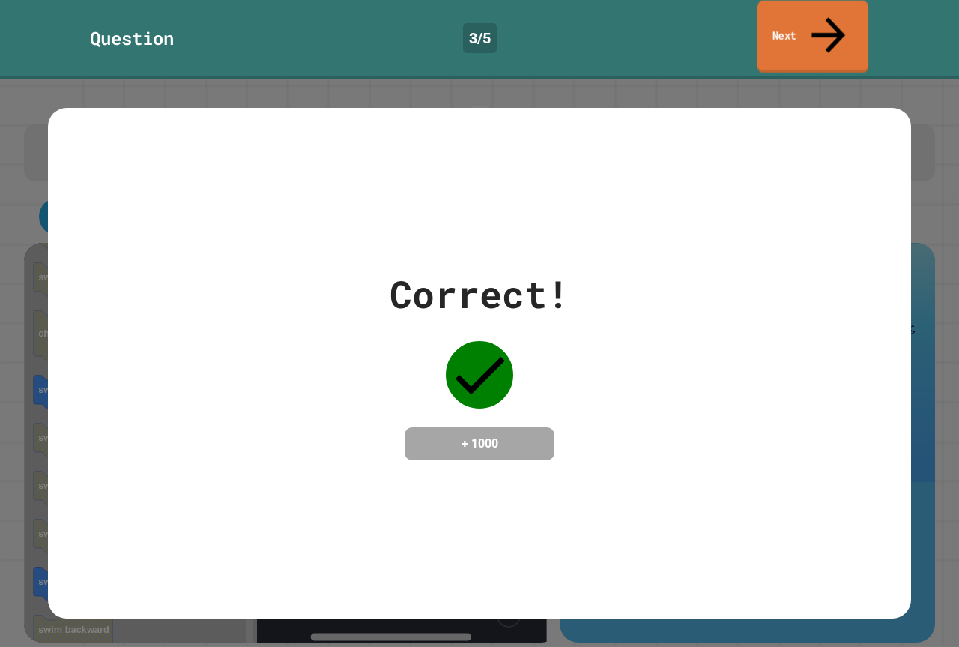
click at [834, 10] on icon at bounding box center [828, 34] width 50 height 53
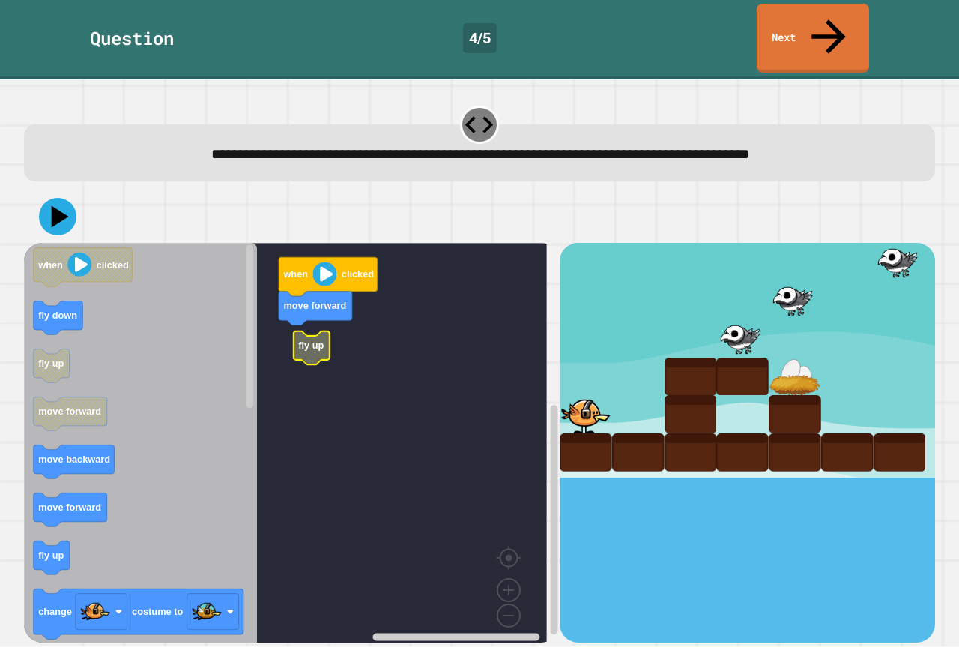
click at [301, 295] on rect "Blockly Workspace" at bounding box center [285, 448] width 523 height 411
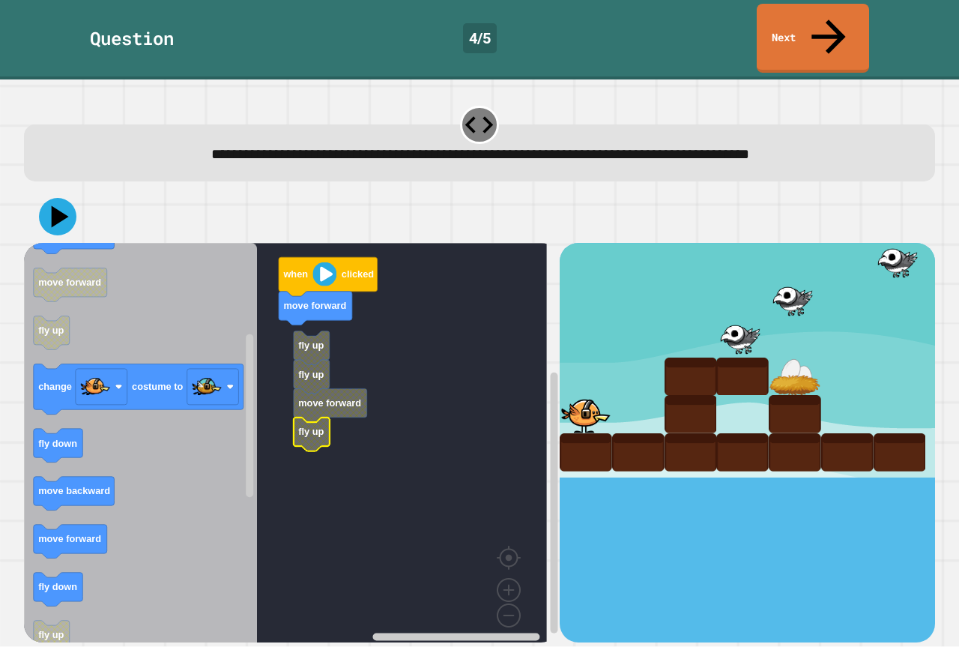
drag, startPoint x: 475, startPoint y: 482, endPoint x: 0, endPoint y: 556, distance: 480.8
click at [336, 497] on div "when clicked move forward fly up fly up move forward fly up when clicked fly do…" at bounding box center [479, 442] width 911 height 399
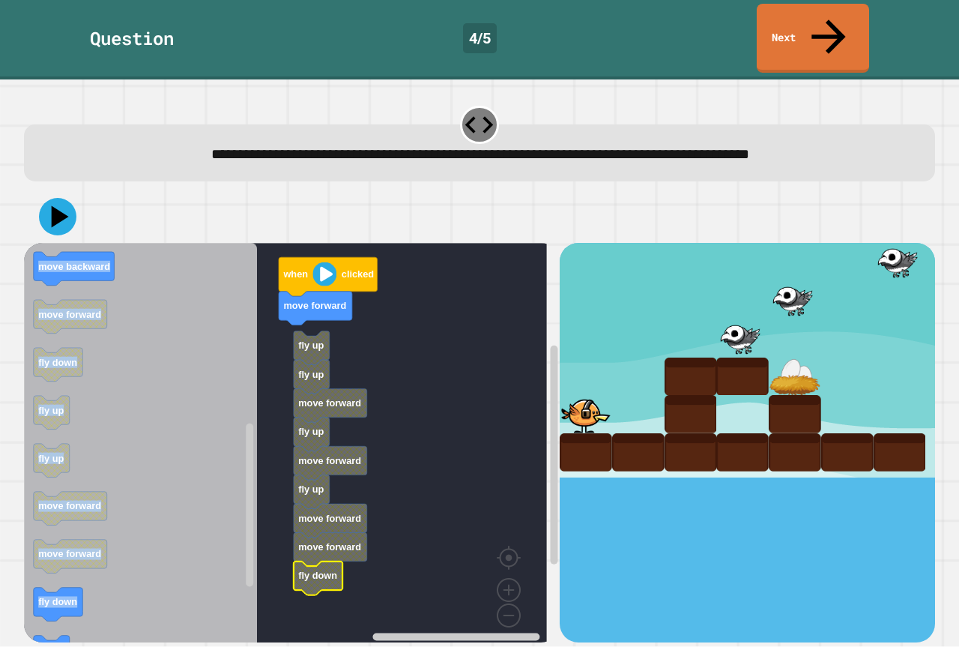
click at [182, 530] on icon "Blockly Workspace" at bounding box center [140, 448] width 233 height 411
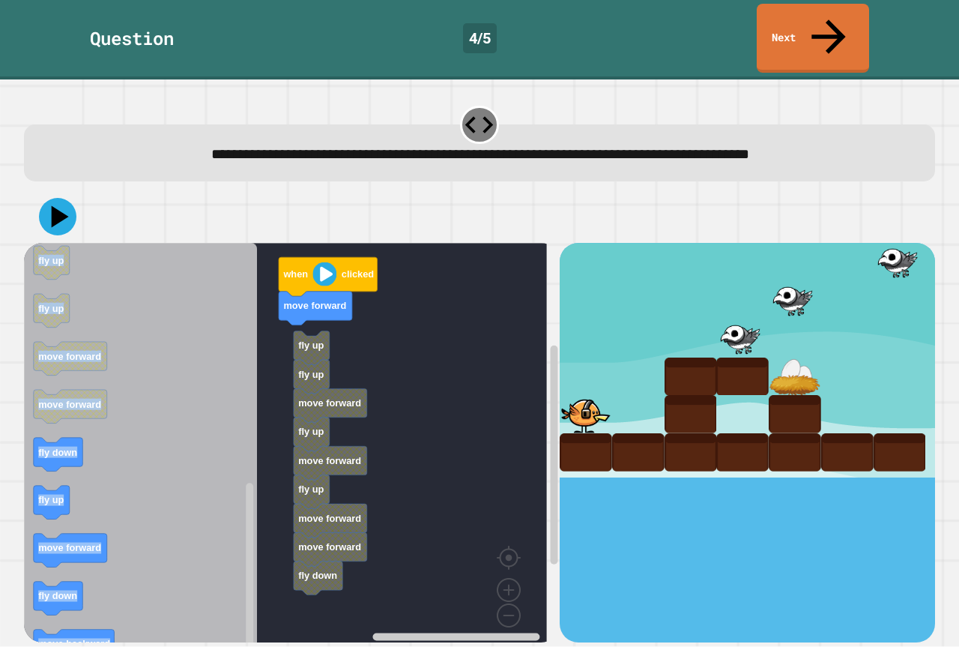
click at [154, 525] on icon "Blockly Workspace" at bounding box center [140, 448] width 233 height 411
click at [278, 555] on rect "Blockly Workspace" at bounding box center [285, 448] width 523 height 411
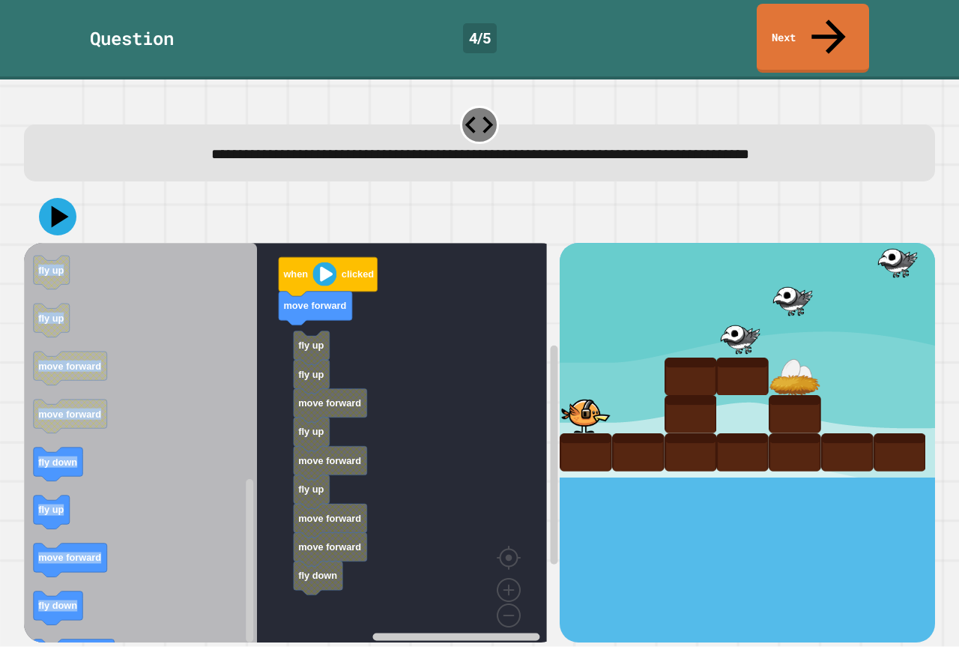
click at [161, 427] on icon "when clicked fly down fly up move forward move backward move forward fly up cha…" at bounding box center [140, 448] width 233 height 411
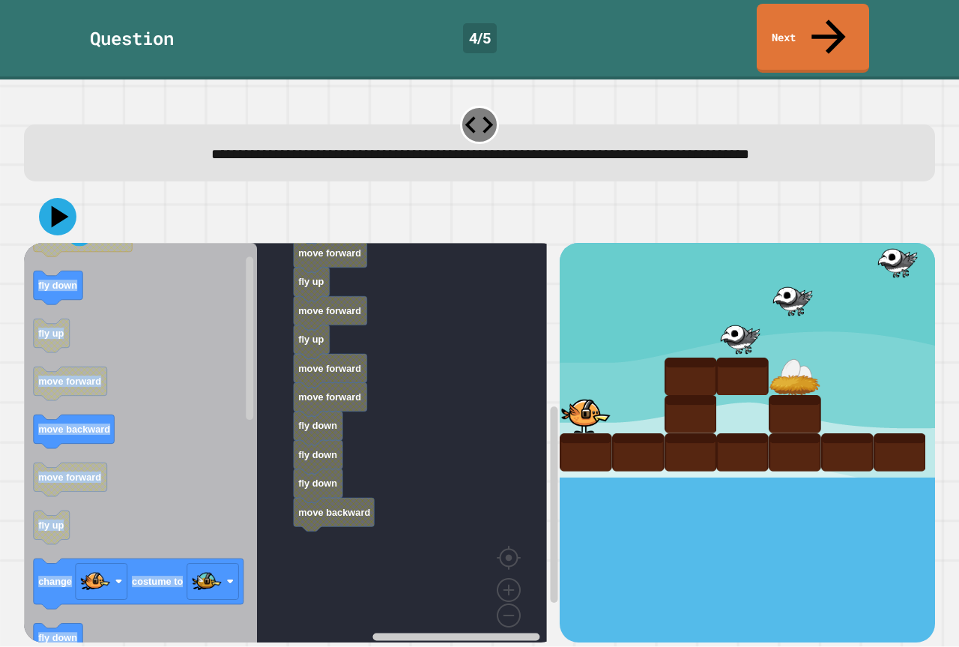
click at [464, 555] on div "when clicked move forward fly up fly up move forward fly up move forward fly up…" at bounding box center [292, 442] width 536 height 399
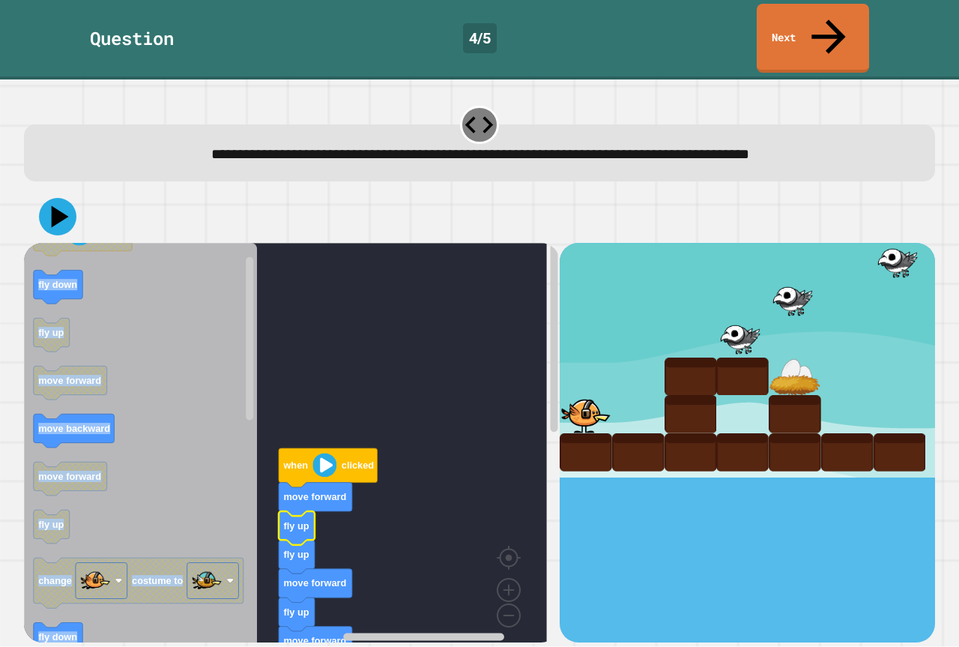
click at [58, 198] on icon at bounding box center [57, 216] width 37 height 37
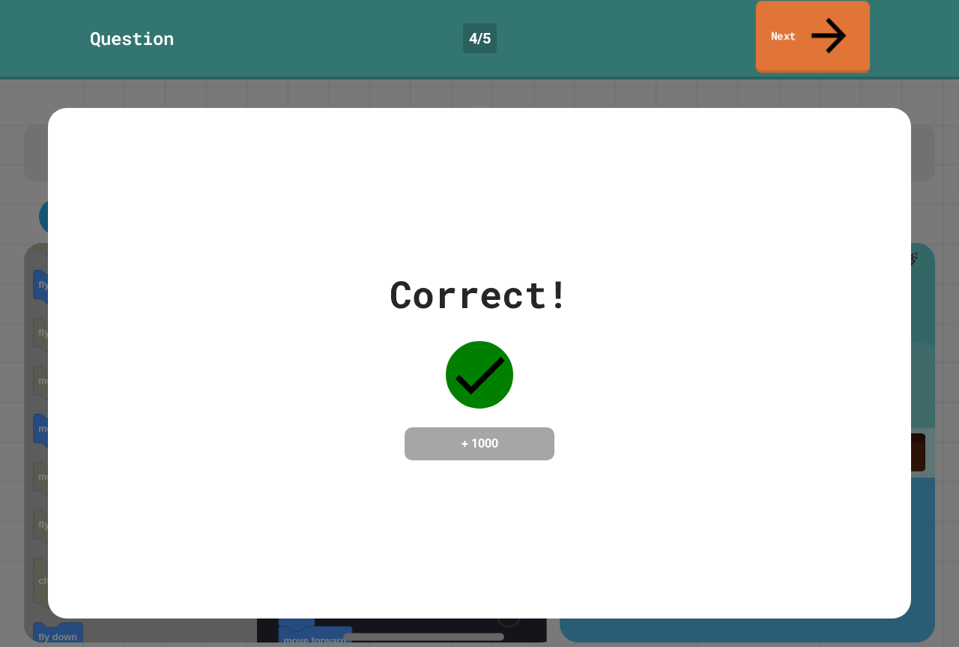
click at [856, 24] on link "Next" at bounding box center [813, 37] width 114 height 73
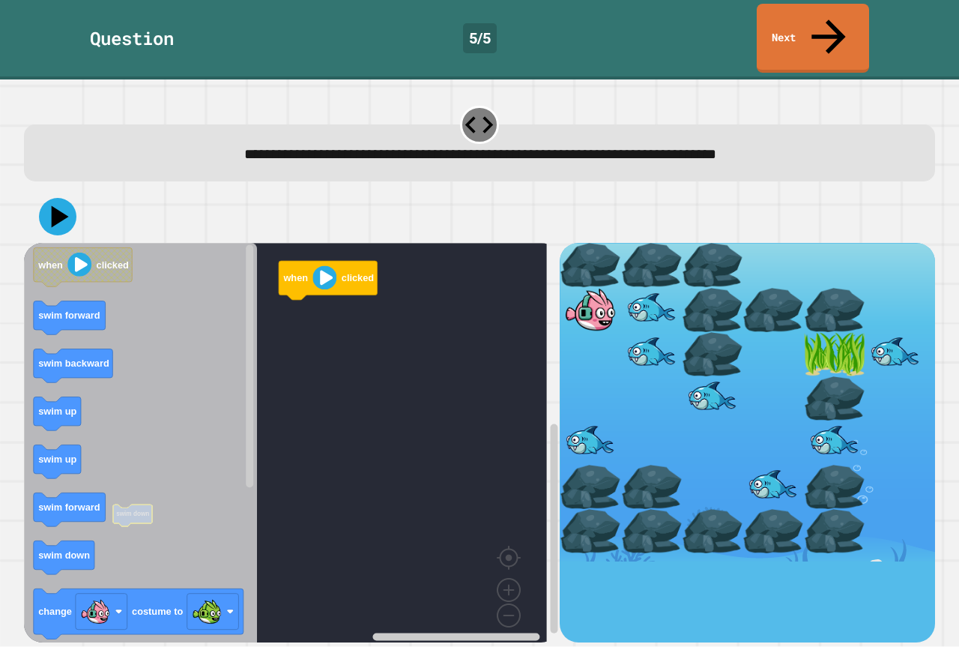
click at [262, 362] on div "when clicked swim down when clicked swim forward swim backward swim up swim up …" at bounding box center [292, 442] width 536 height 399
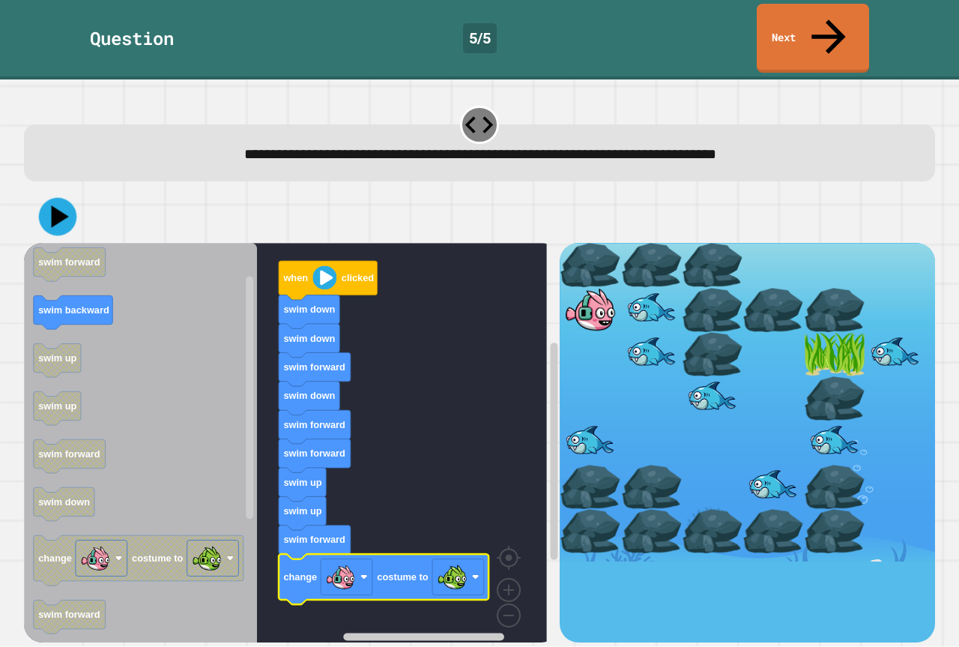
click at [46, 198] on icon at bounding box center [58, 217] width 38 height 38
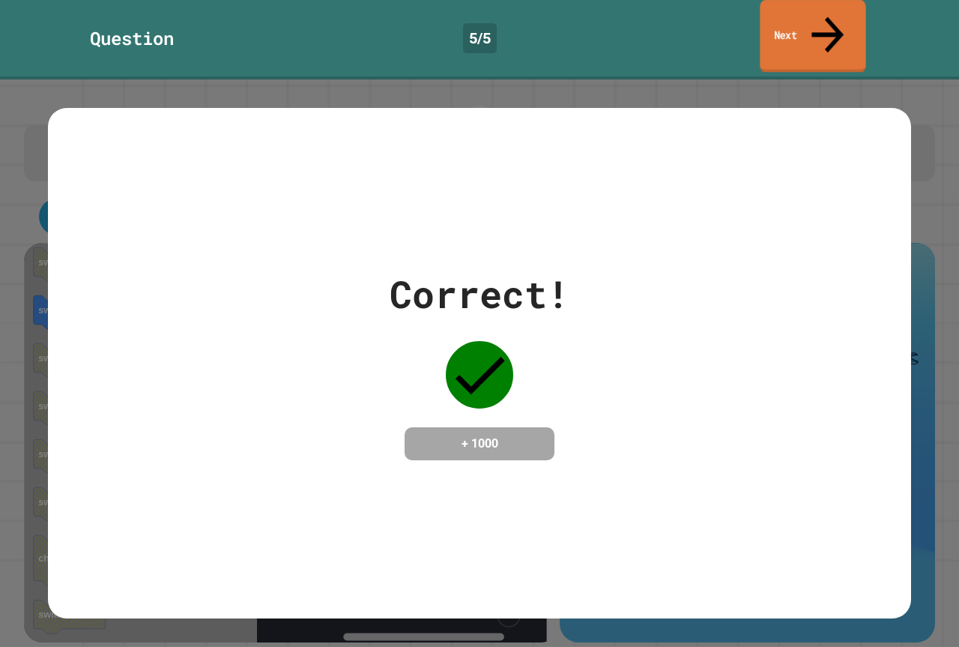
click at [842, 16] on link "Next" at bounding box center [813, 36] width 106 height 73
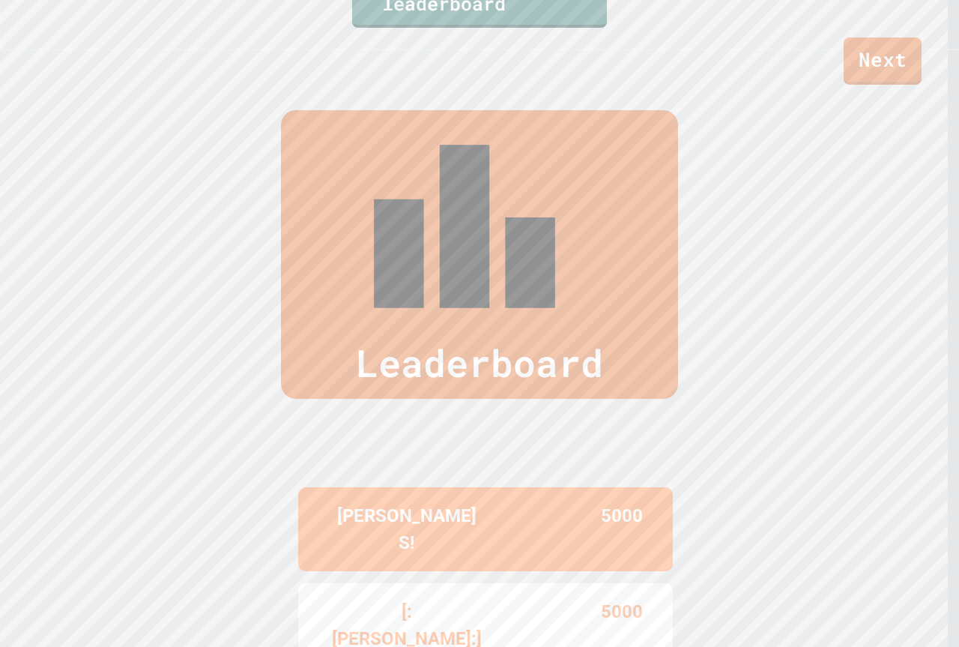
scroll to position [599, 0]
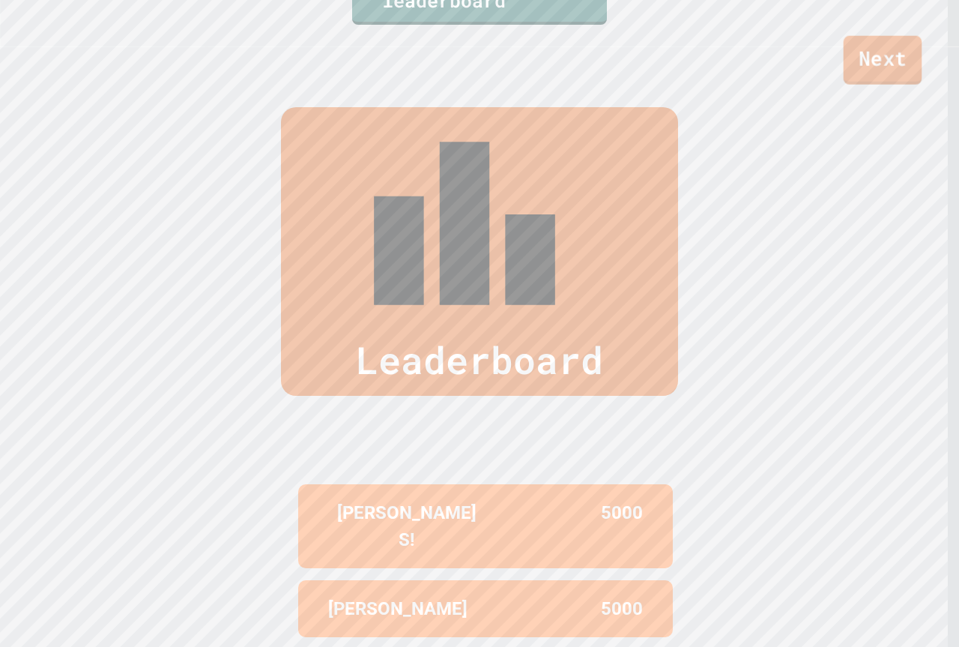
click at [874, 61] on link "Next" at bounding box center [883, 60] width 79 height 49
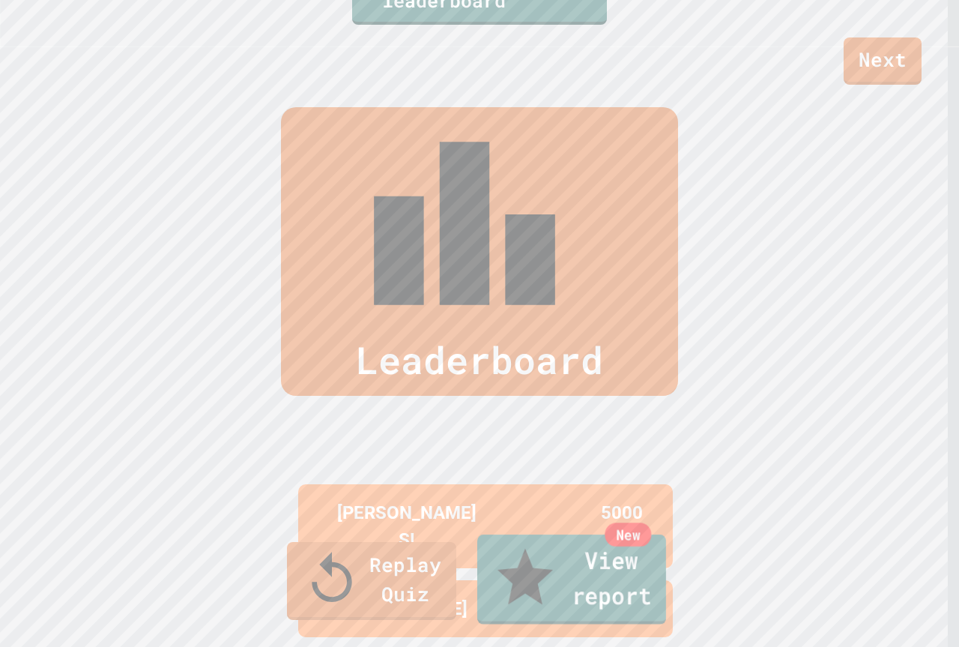
click at [625, 578] on link "New View report" at bounding box center [571, 579] width 189 height 90
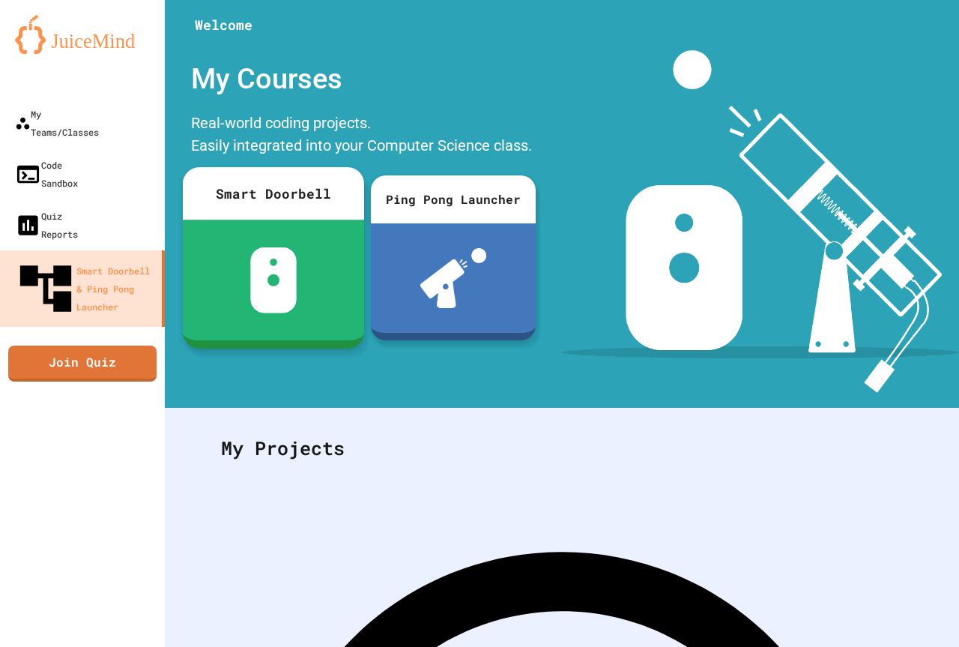
drag, startPoint x: 313, startPoint y: 232, endPoint x: 321, endPoint y: 233, distance: 8.4
click at [321, 233] on div at bounding box center [273, 280] width 181 height 121
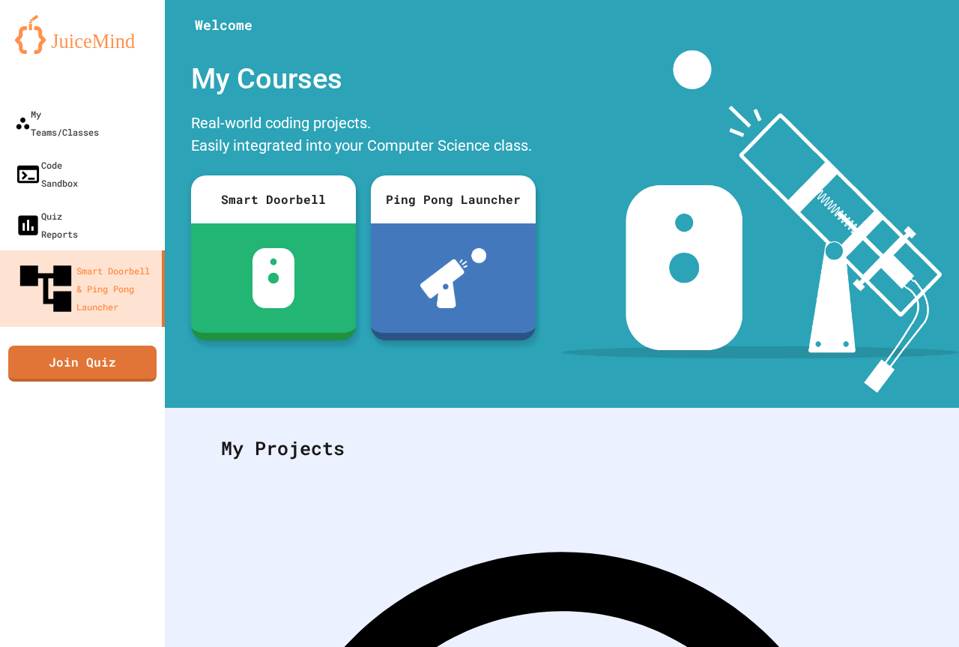
drag, startPoint x: 292, startPoint y: 345, endPoint x: 640, endPoint y: 333, distance: 347.9
drag, startPoint x: 694, startPoint y: 350, endPoint x: 695, endPoint y: 337, distance: 12.8
drag, startPoint x: 365, startPoint y: 176, endPoint x: 306, endPoint y: 137, distance: 70.9
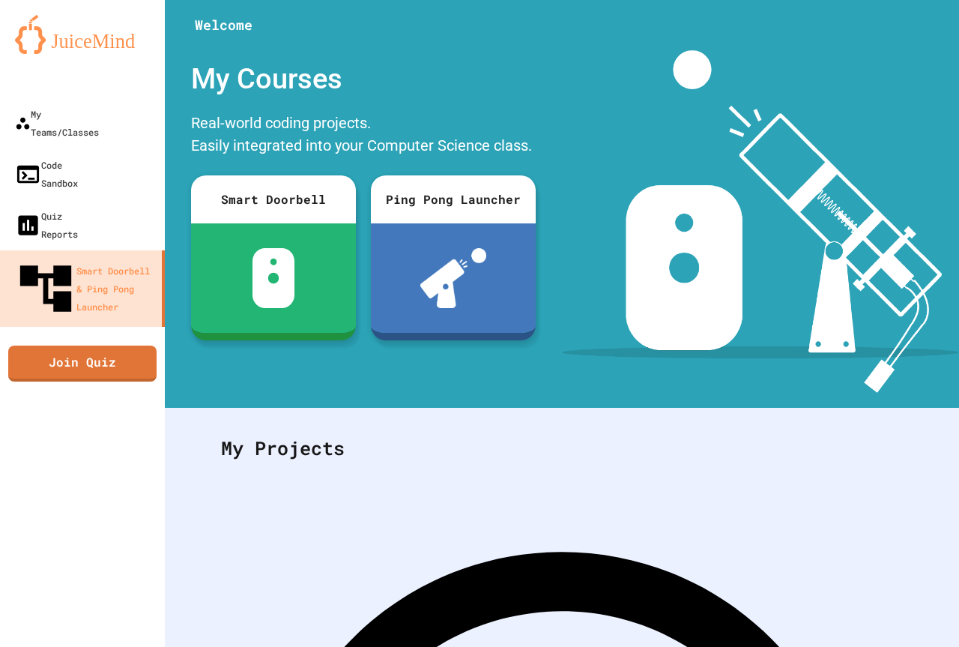
drag, startPoint x: 135, startPoint y: 56, endPoint x: 124, endPoint y: 63, distance: 12.5
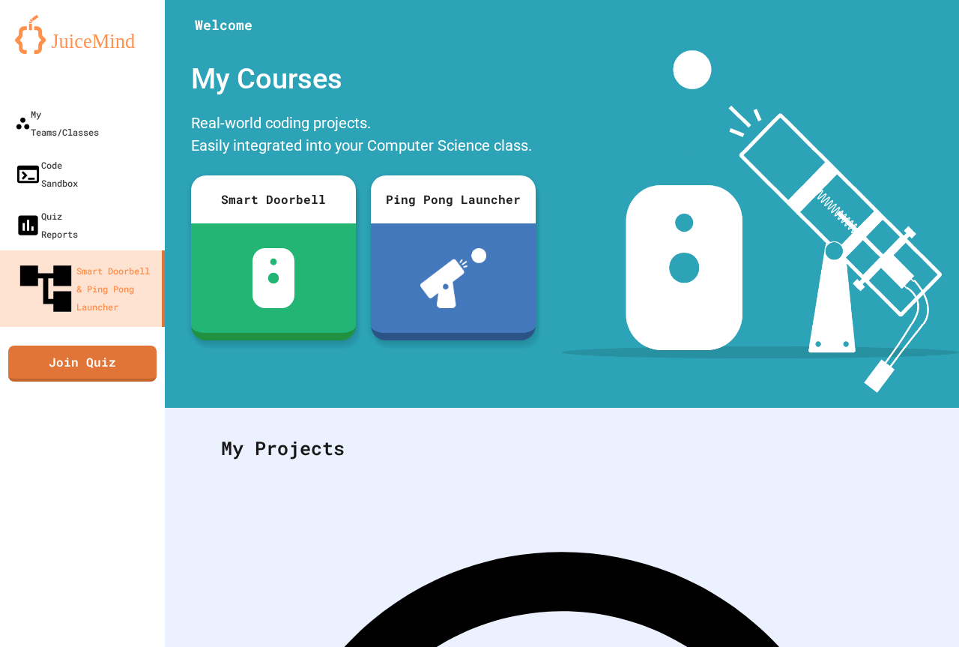
drag, startPoint x: 334, startPoint y: 144, endPoint x: 344, endPoint y: 132, distance: 15.4
click at [70, 105] on div "My Teams/Classes" at bounding box center [56, 122] width 86 height 37
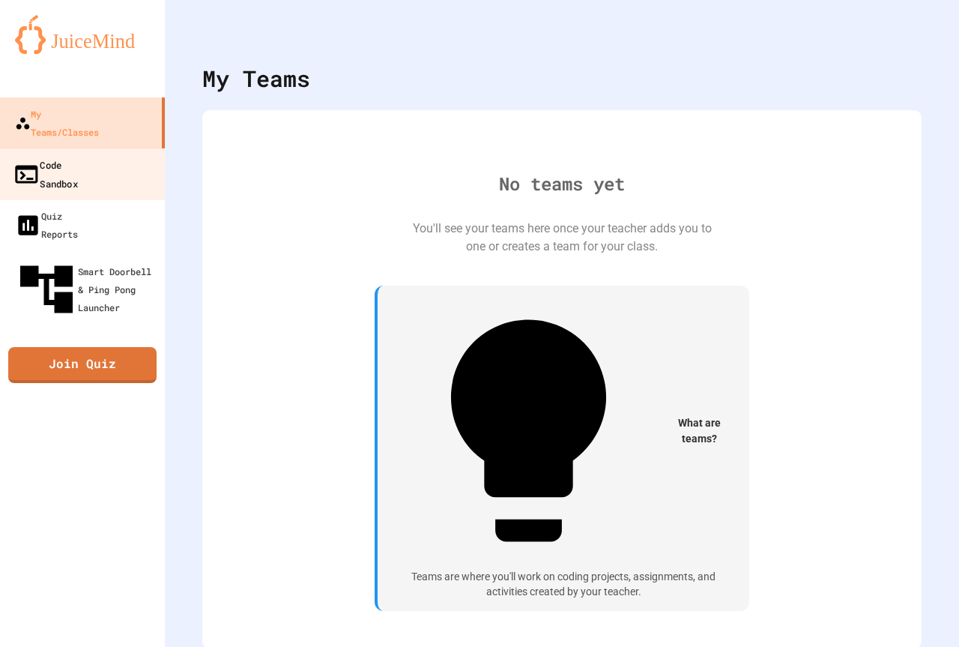
click at [131, 148] on link "Code Sandbox" at bounding box center [83, 174] width 170 height 52
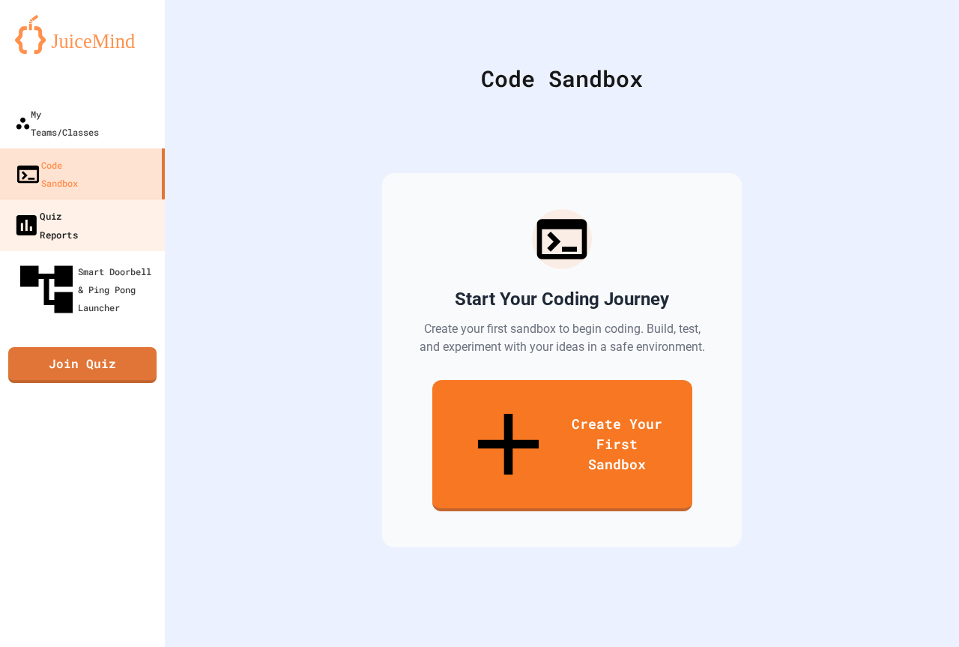
click at [124, 199] on link "Quiz Reports" at bounding box center [83, 225] width 170 height 52
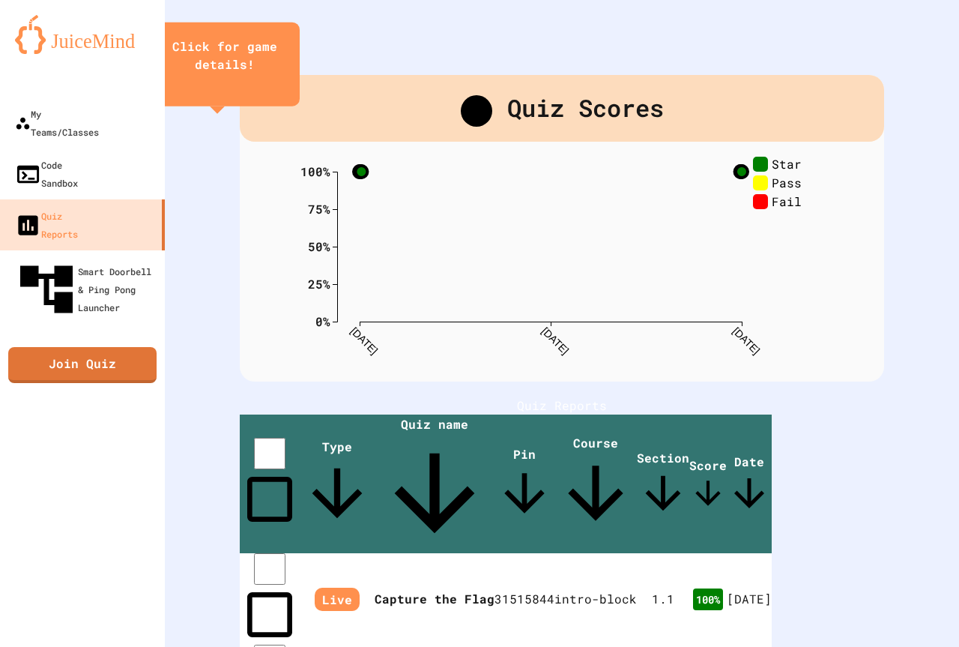
drag, startPoint x: 742, startPoint y: 167, endPoint x: 675, endPoint y: 160, distance: 67.1
click at [647, 151] on div "Quiz Scores 0% 25% 50% 75% 100% 8/22/25 8/24/25 8/26/25 Star Pass Fail 100 % Hi…" at bounding box center [562, 228] width 644 height 306
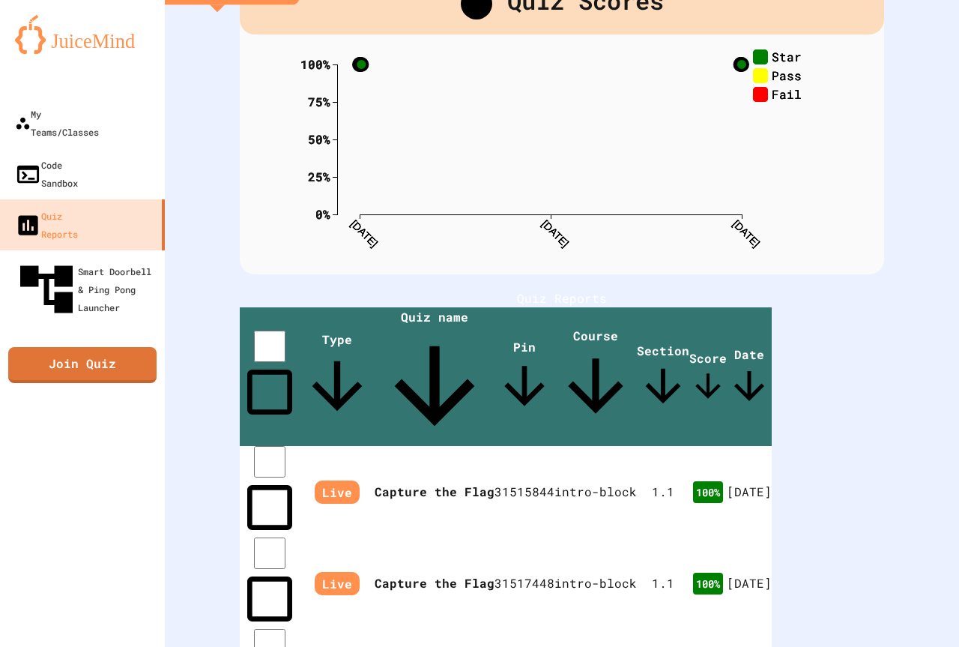
scroll to position [218, 0]
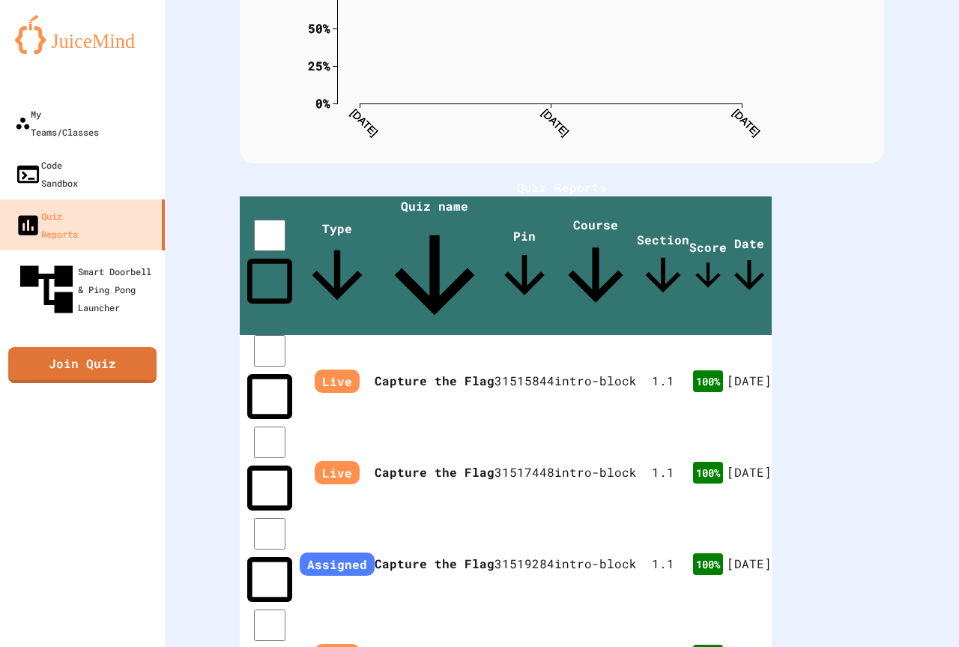
click at [727, 250] on span "Score" at bounding box center [707, 266] width 37 height 55
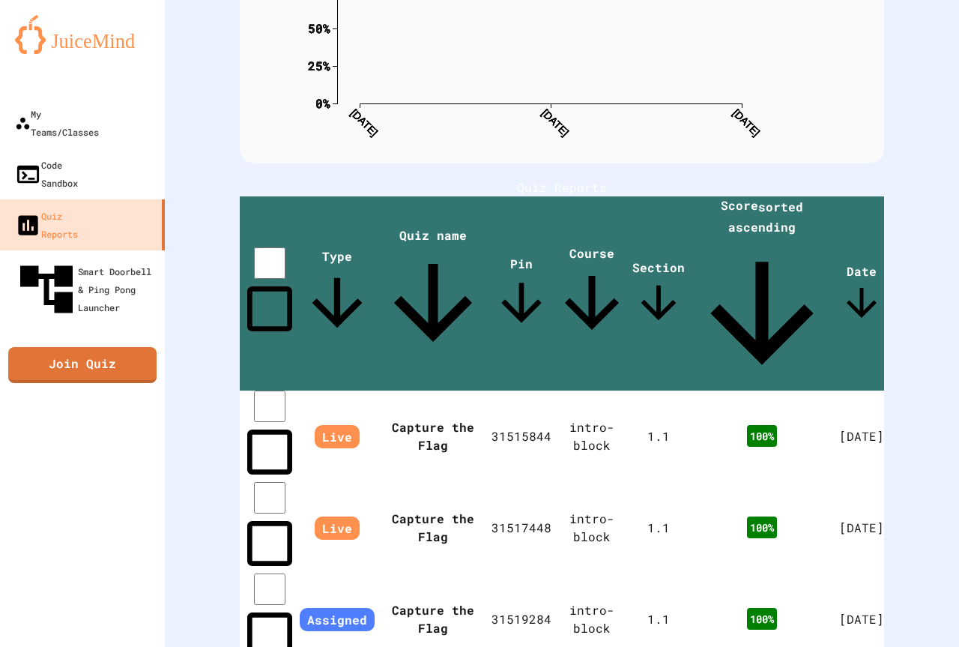
click at [745, 248] on span "Score sorted ascending" at bounding box center [762, 293] width 154 height 193
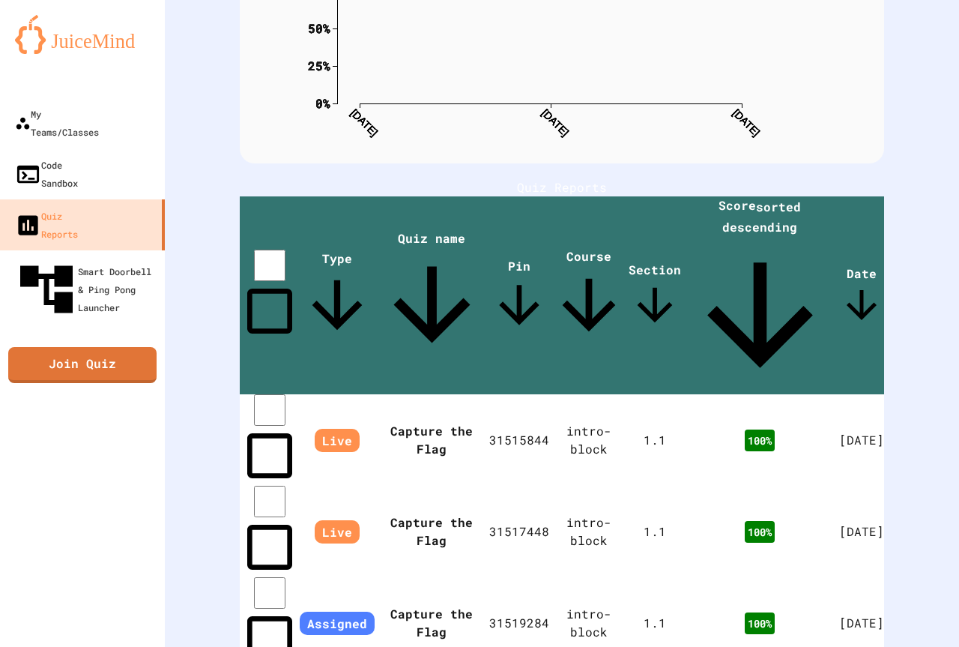
click at [744, 240] on span "Score sorted descending" at bounding box center [760, 295] width 158 height 197
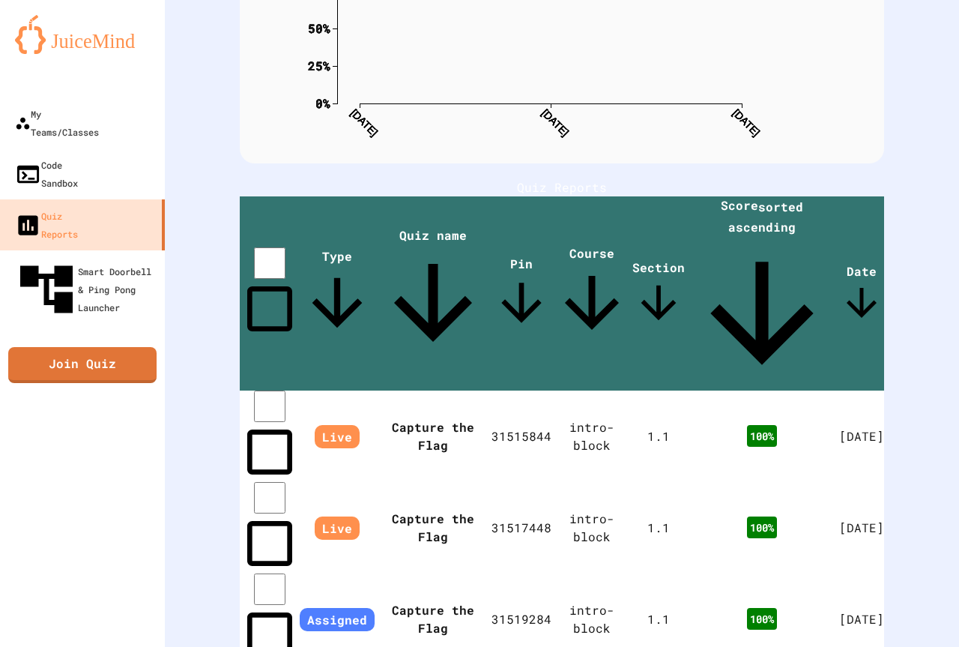
click at [758, 244] on span "Score sorted ascending" at bounding box center [762, 293] width 154 height 193
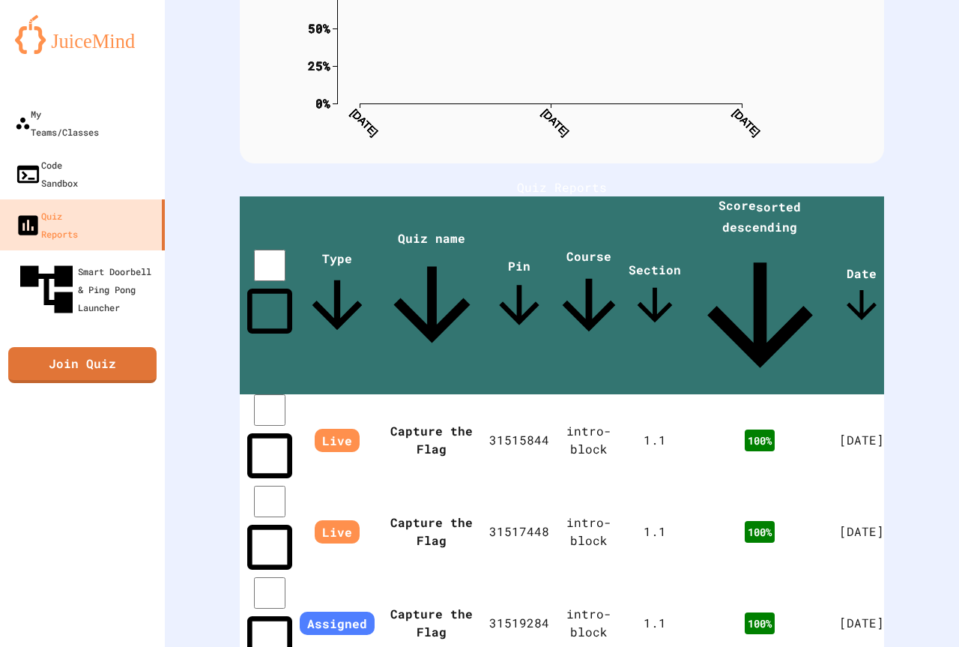
click at [743, 193] on h1 "Quiz Reports" at bounding box center [562, 187] width 644 height 18
drag, startPoint x: 779, startPoint y: 155, endPoint x: 779, endPoint y: 133, distance: 22.5
click at [783, 139] on div "Quiz Scores 0% 25% 50% 75% 100% 8/22/25 8/24/25 8/26/25 Star Pass Fail 0% 25% 5…" at bounding box center [562, 10] width 644 height 306
